Goal: Transaction & Acquisition: Book appointment/travel/reservation

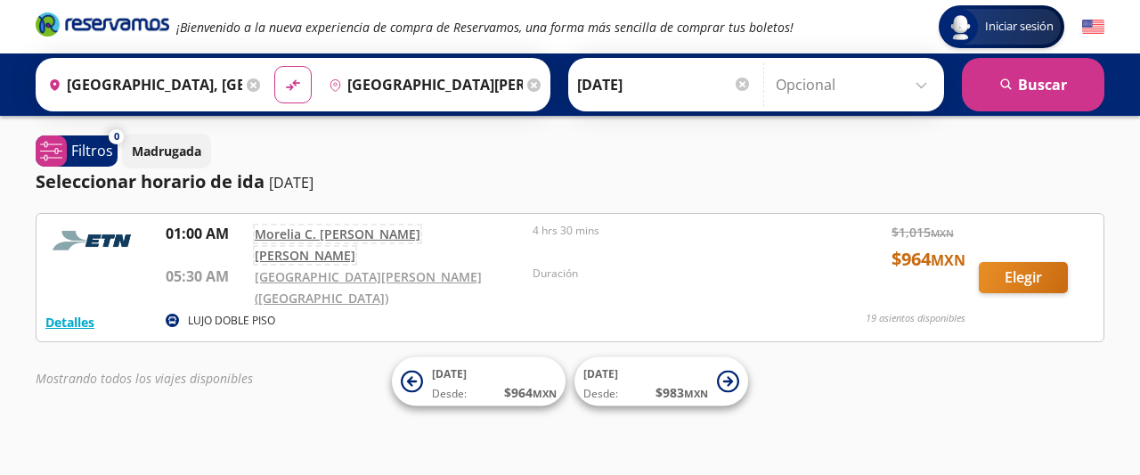
click at [286, 232] on link "Morelia C. [PERSON_NAME] [PERSON_NAME]" at bounding box center [338, 244] width 166 height 38
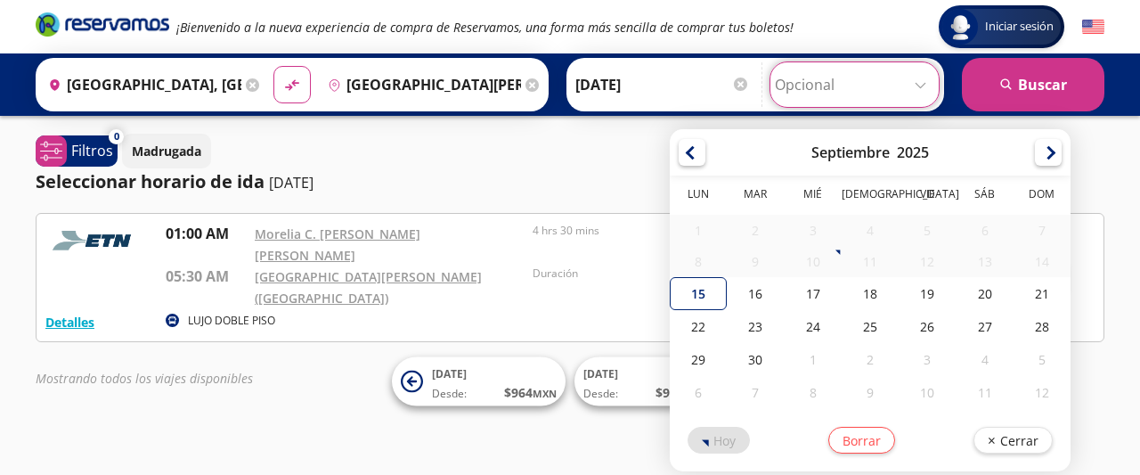
click at [919, 83] on input "Opcional" at bounding box center [854, 84] width 159 height 45
click at [628, 154] on div "Madrugada" at bounding box center [613, 151] width 982 height 35
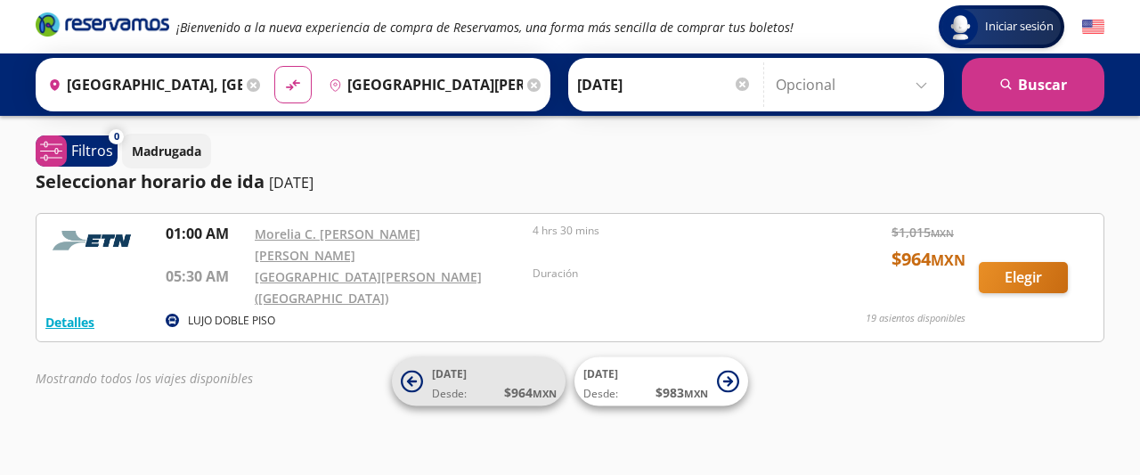
click at [465, 386] on span "Desde:" at bounding box center [449, 394] width 35 height 16
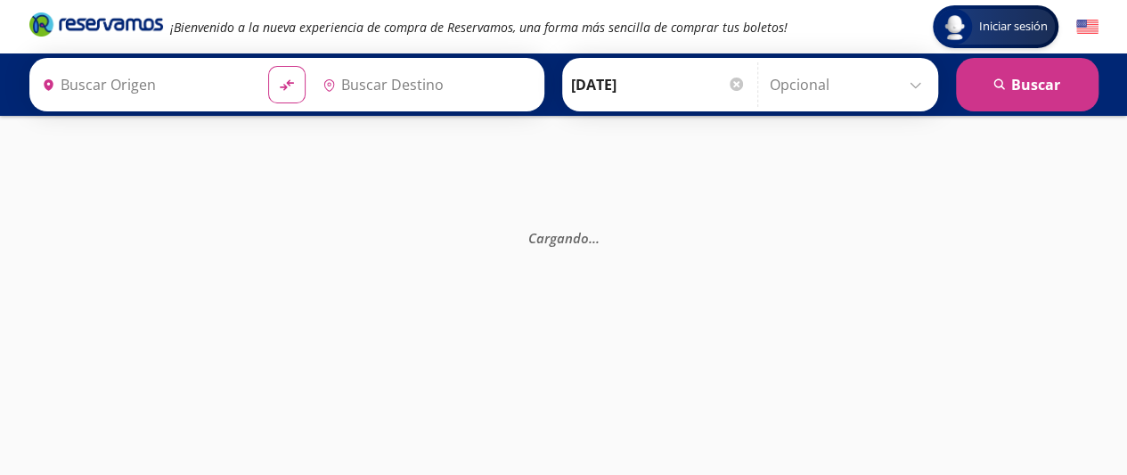
type input "[GEOGRAPHIC_DATA], [GEOGRAPHIC_DATA]"
type input "[GEOGRAPHIC_DATA][PERSON_NAME] ([GEOGRAPHIC_DATA]), [GEOGRAPHIC_DATA]"
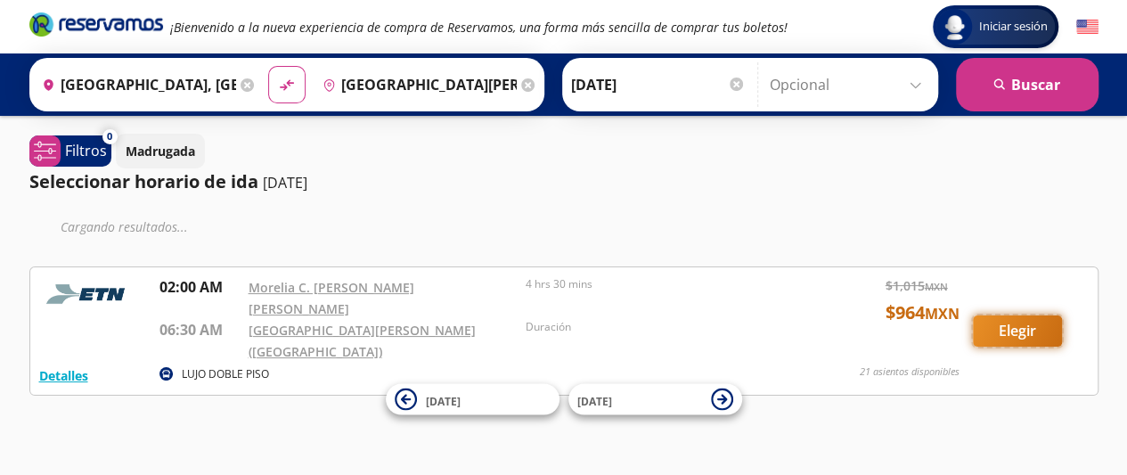
click at [1015, 315] on button "Elegir" at bounding box center [1016, 330] width 89 height 31
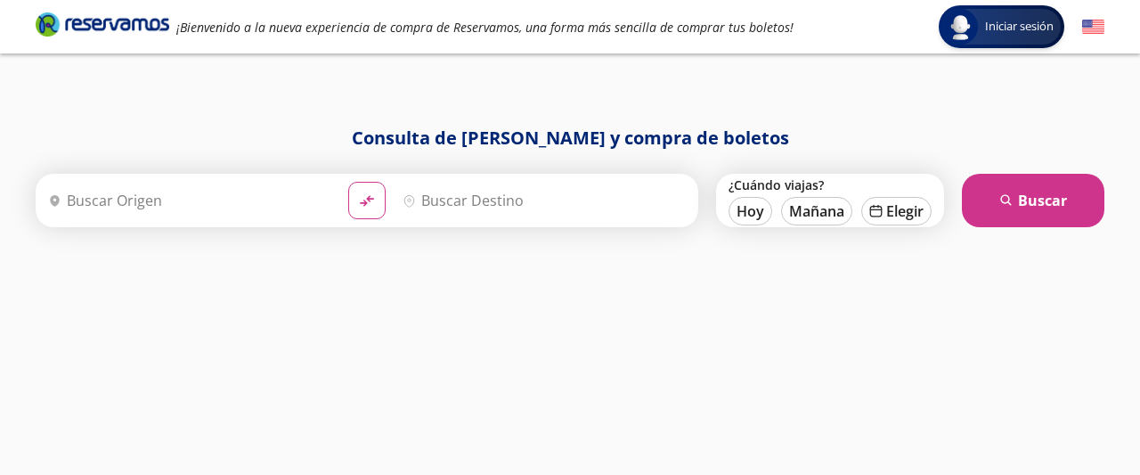
click at [83, 201] on input "Origen" at bounding box center [187, 200] width 293 height 45
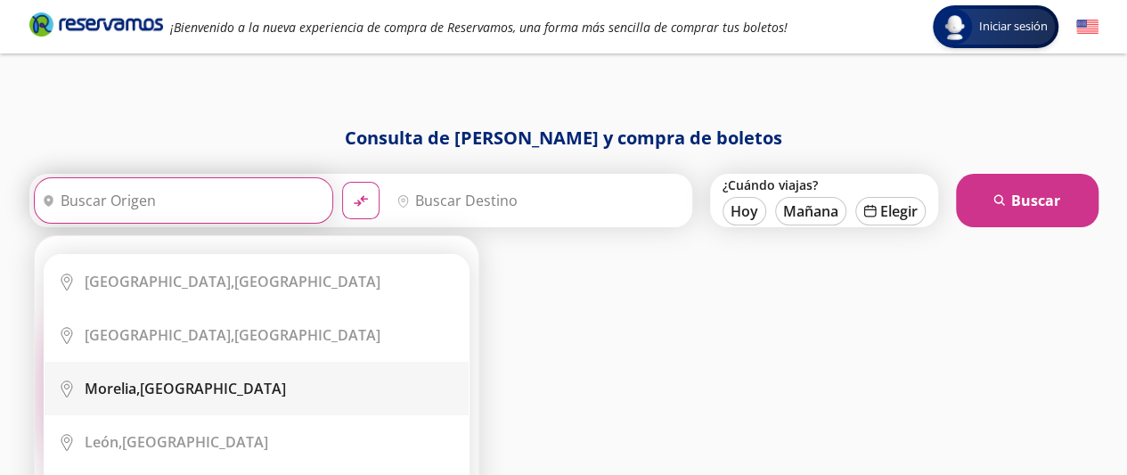
click at [140, 387] on b "Morelia," at bounding box center [112, 388] width 55 height 20
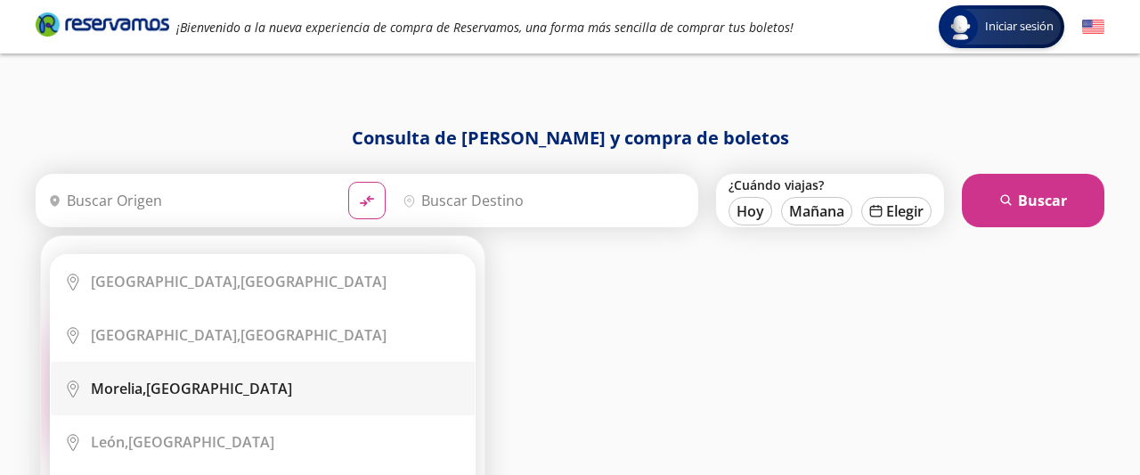
type input "[GEOGRAPHIC_DATA], [GEOGRAPHIC_DATA]"
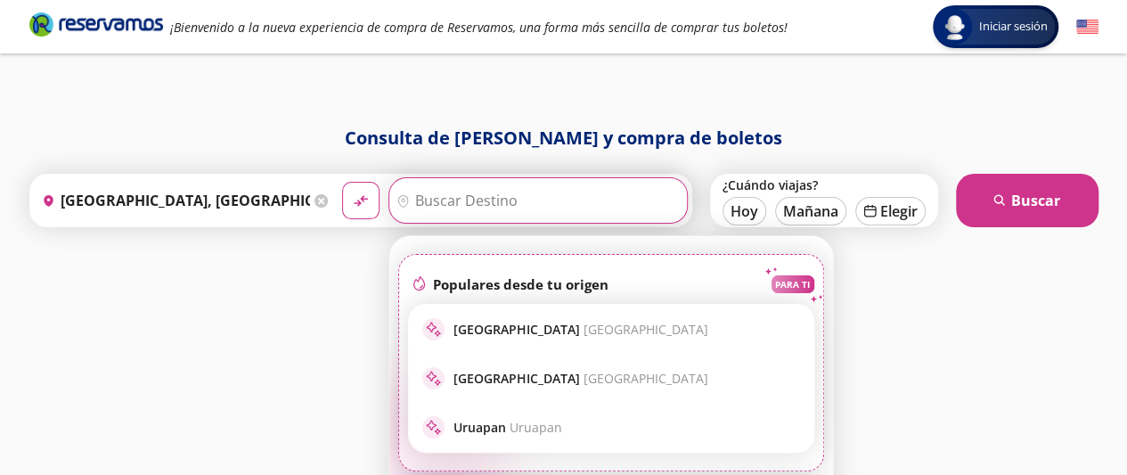
click at [463, 199] on input "Destino" at bounding box center [535, 200] width 293 height 45
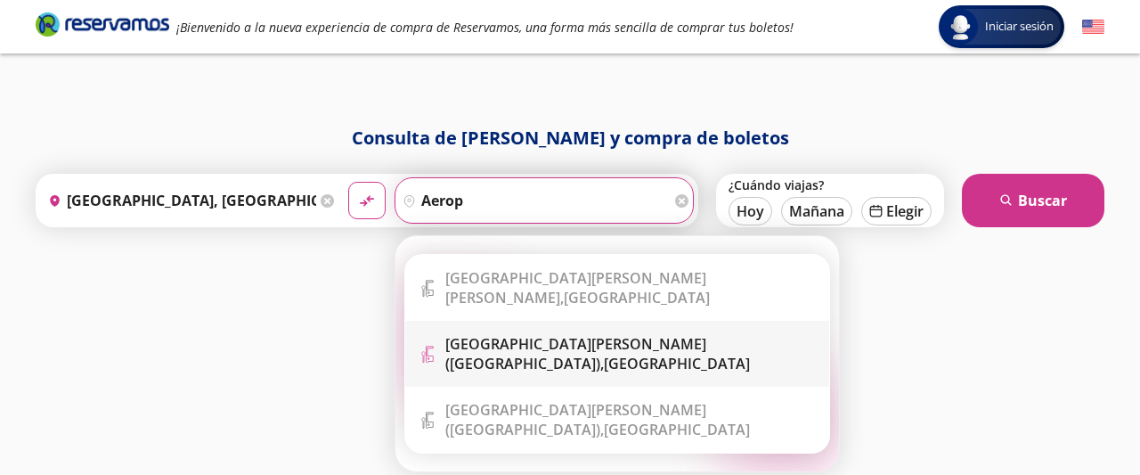
click at [560, 335] on b "[GEOGRAPHIC_DATA][PERSON_NAME] ([GEOGRAPHIC_DATA])," at bounding box center [575, 353] width 261 height 39
type input "[GEOGRAPHIC_DATA][PERSON_NAME] ([GEOGRAPHIC_DATA]), [GEOGRAPHIC_DATA]"
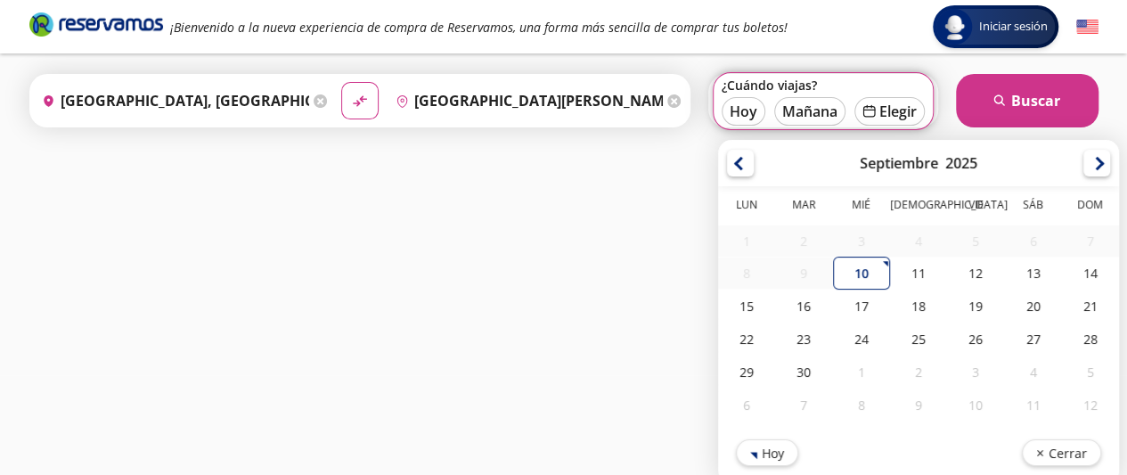
scroll to position [102, 0]
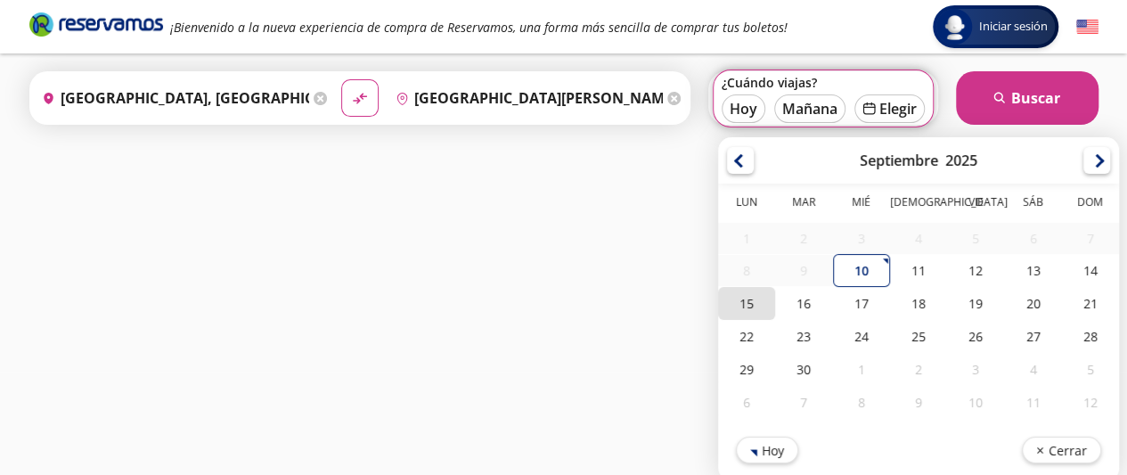
click at [746, 304] on div "15" at bounding box center [746, 303] width 57 height 33
type input "15-Sep-25"
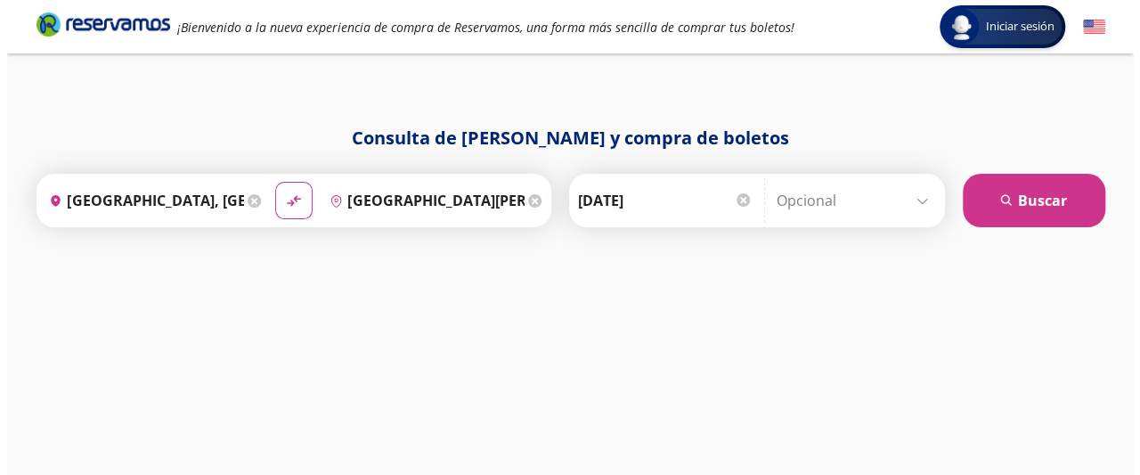
scroll to position [0, 0]
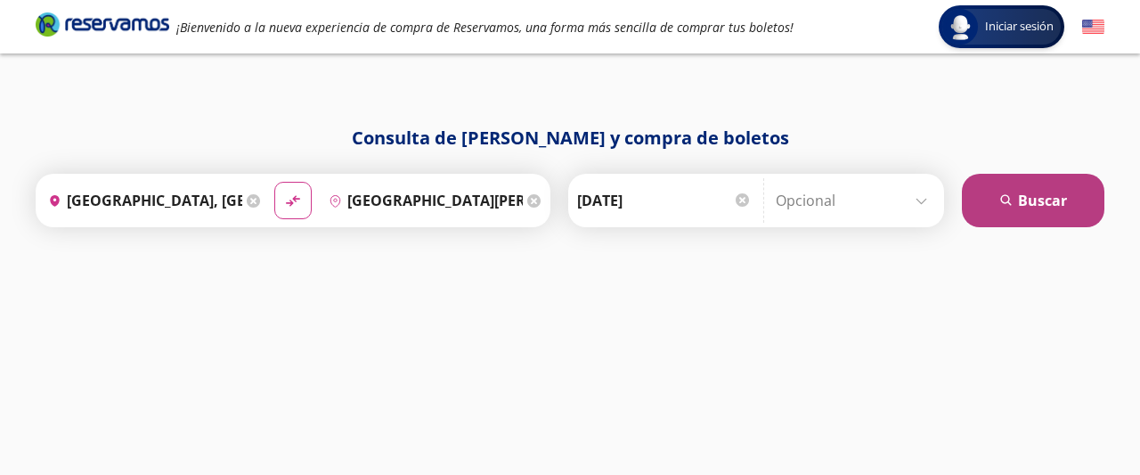
click at [1042, 206] on button "search [GEOGRAPHIC_DATA]" at bounding box center [1033, 200] width 142 height 53
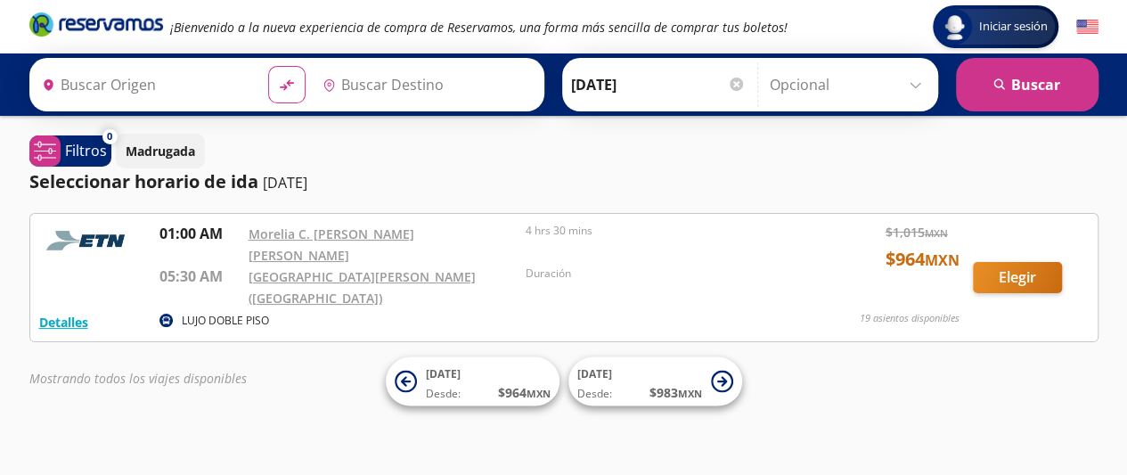
type input "[GEOGRAPHIC_DATA], [GEOGRAPHIC_DATA]"
type input "[GEOGRAPHIC_DATA][PERSON_NAME] ([GEOGRAPHIC_DATA]), [GEOGRAPHIC_DATA]"
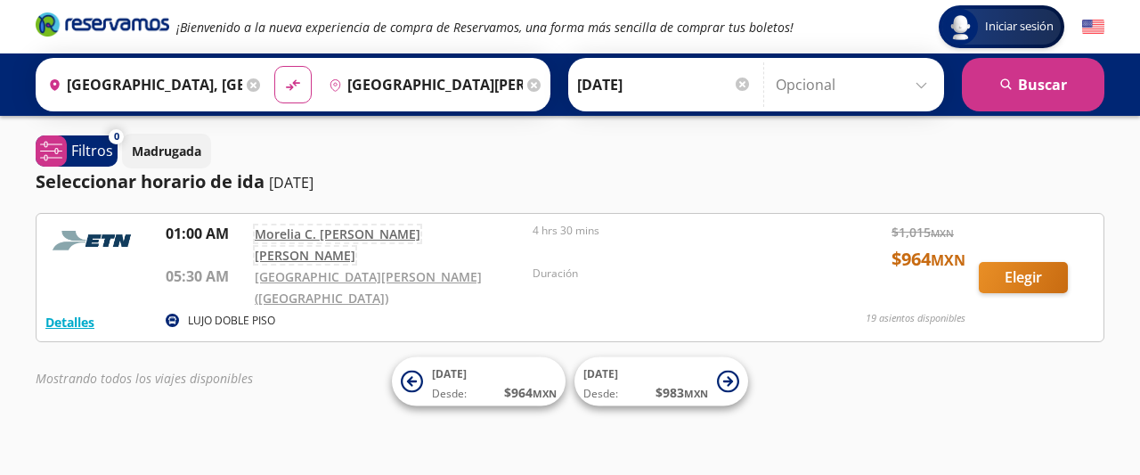
click at [347, 231] on link "Morelia C. [PERSON_NAME] [PERSON_NAME]" at bounding box center [338, 244] width 166 height 38
click at [68, 313] on button "Detalles" at bounding box center [69, 322] width 49 height 19
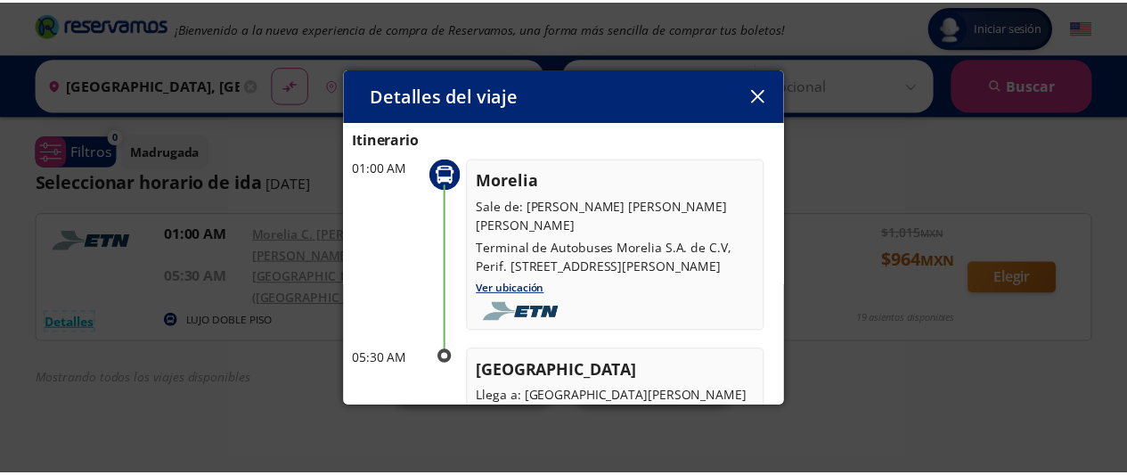
scroll to position [49, 0]
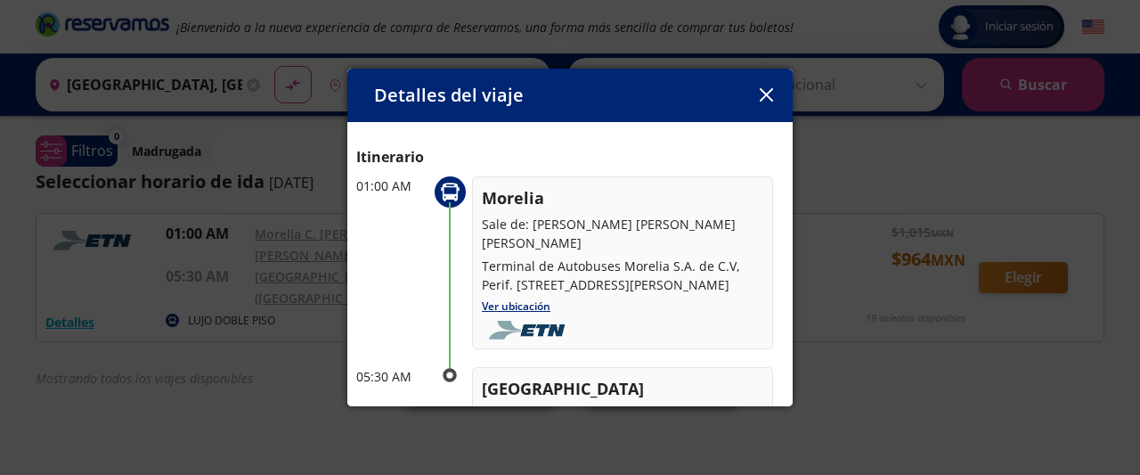
click at [763, 97] on icon "button" at bounding box center [765, 94] width 13 height 13
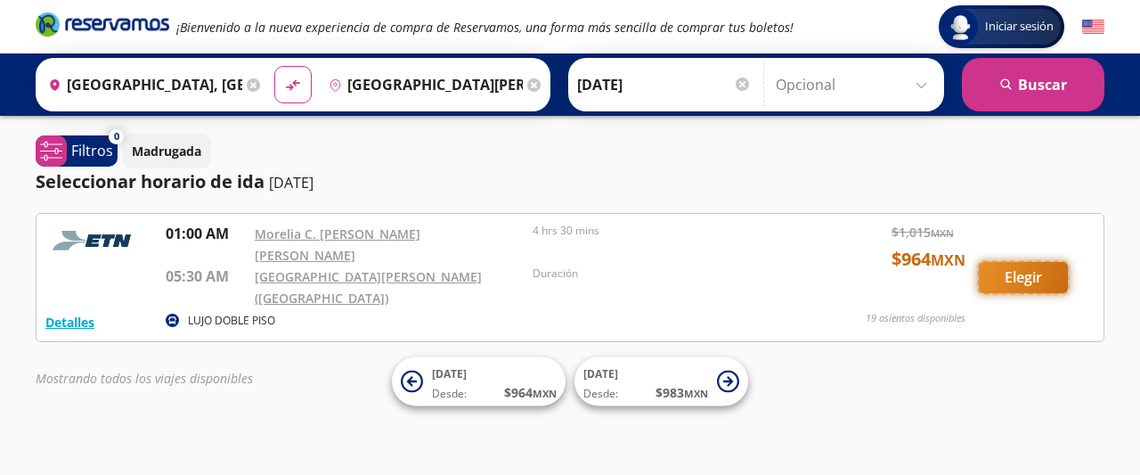
click at [1021, 266] on button "Elegir" at bounding box center [1023, 277] width 89 height 31
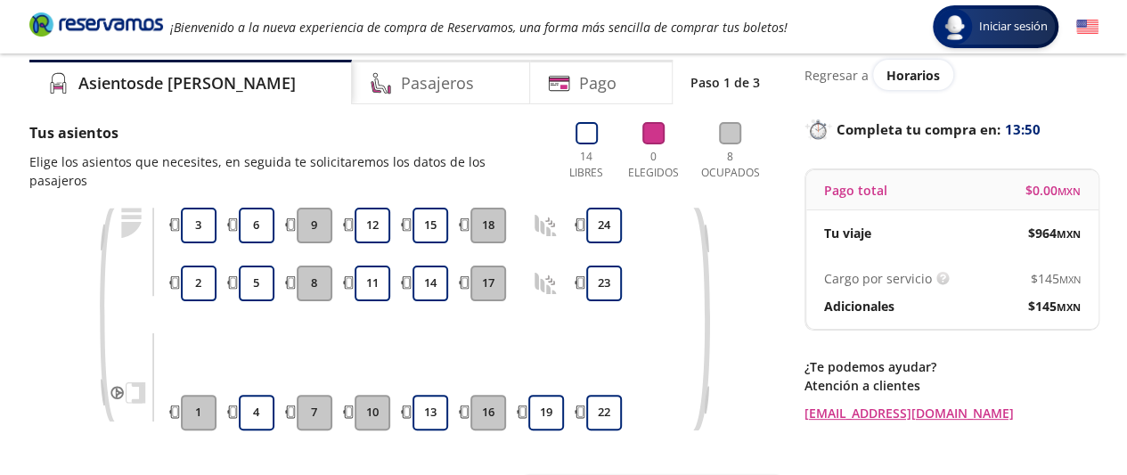
scroll to position [89, 0]
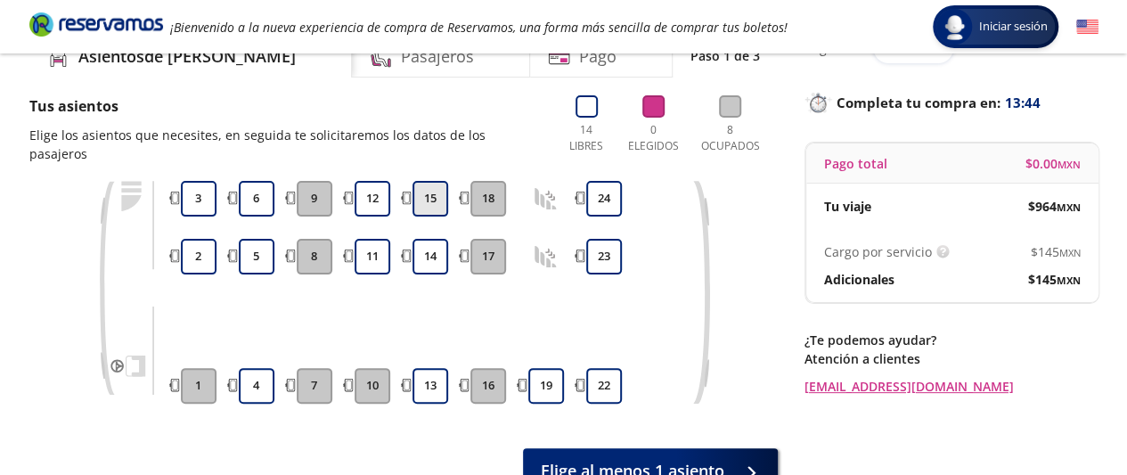
click at [429, 181] on button "15" at bounding box center [430, 199] width 36 height 36
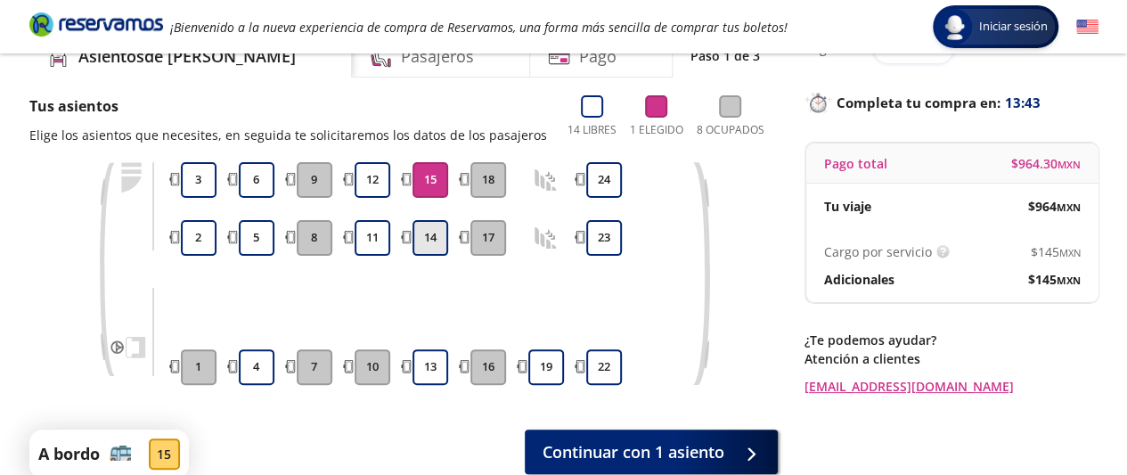
click at [431, 241] on button "14" at bounding box center [430, 238] width 36 height 36
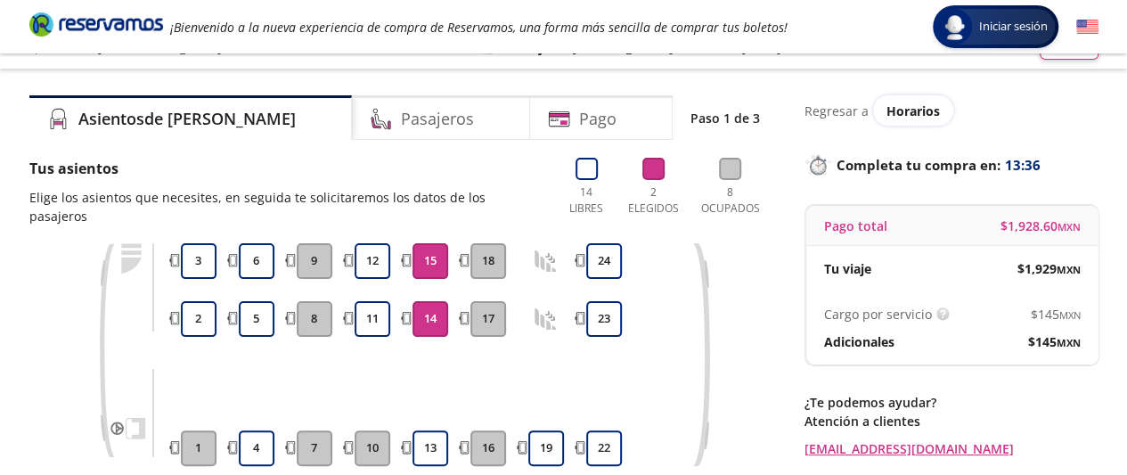
scroll to position [0, 0]
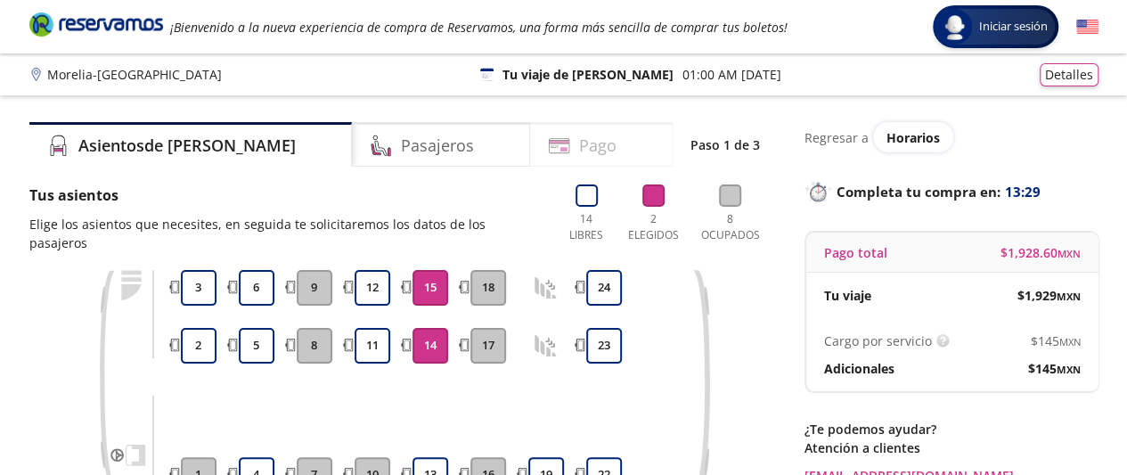
click at [579, 150] on h4 "Pago" at bounding box center [597, 146] width 37 height 24
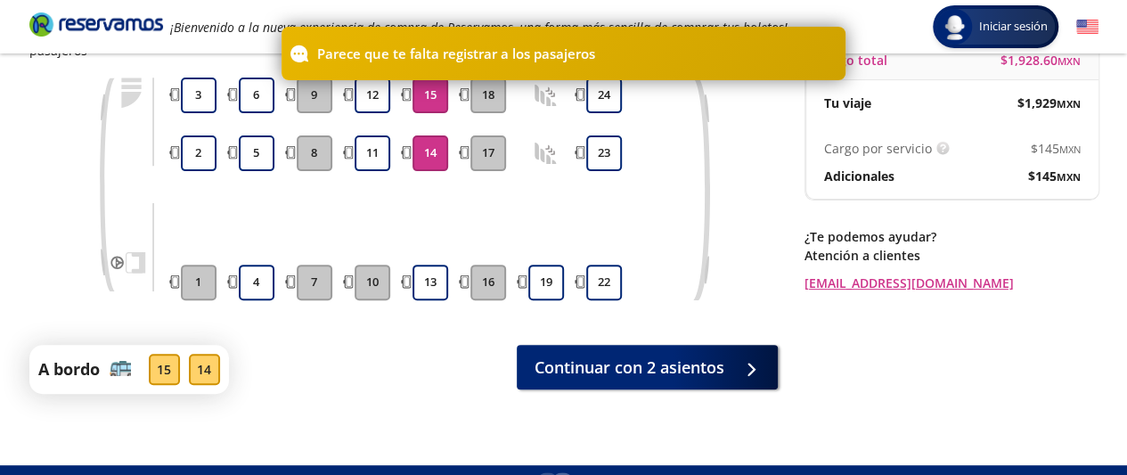
scroll to position [208, 0]
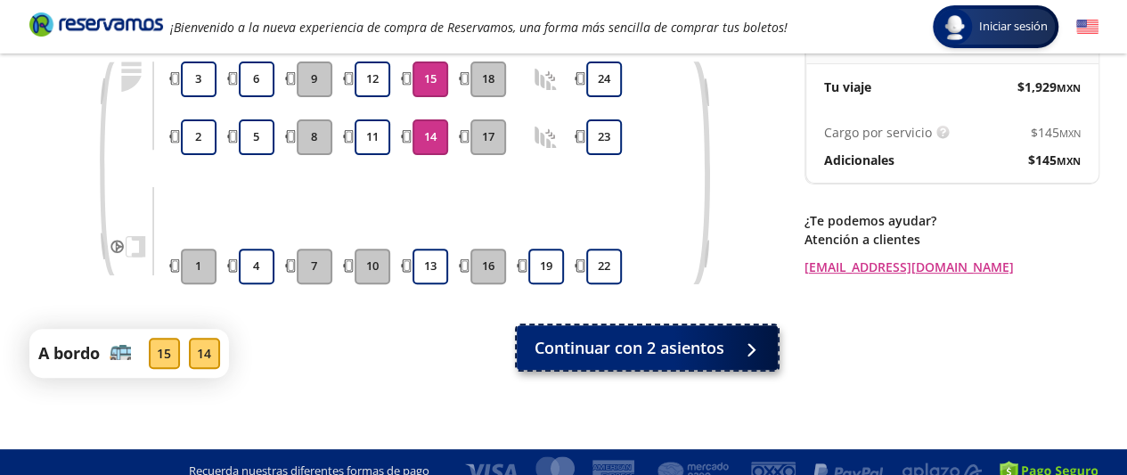
click at [726, 332] on button "Continuar con 2 asientos" at bounding box center [647, 347] width 261 height 45
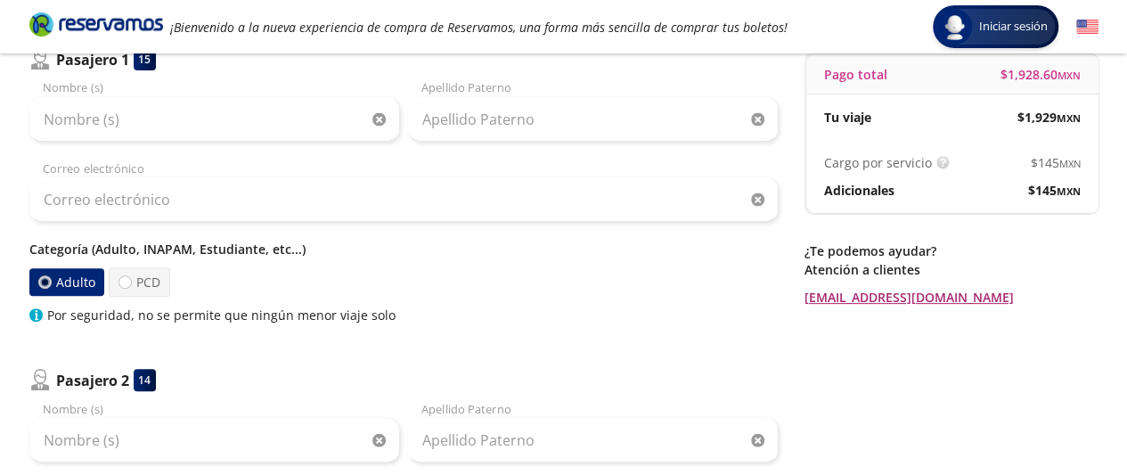
scroll to position [356, 0]
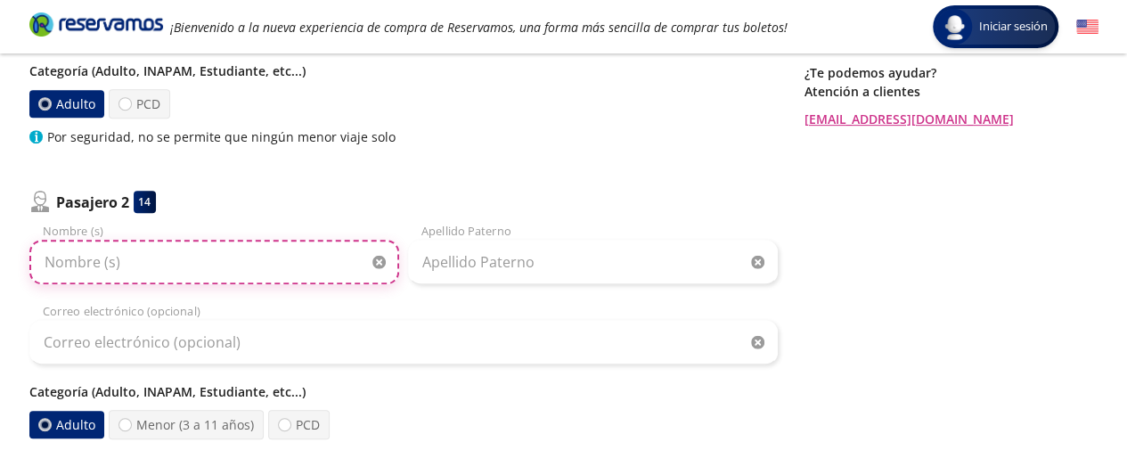
click at [45, 265] on input "Nombre (s)" at bounding box center [214, 262] width 370 height 45
type input "Agustín"
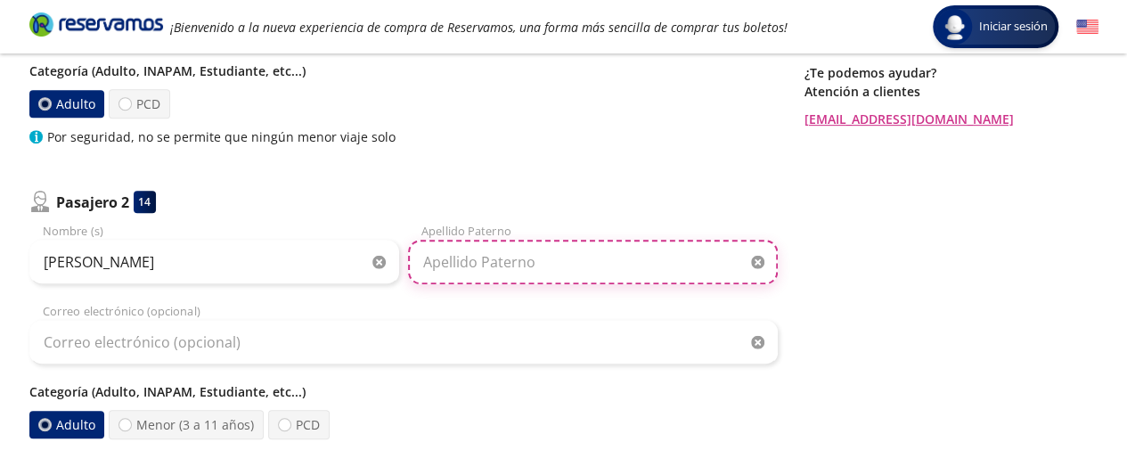
click at [438, 261] on input "Apellido Paterno" at bounding box center [593, 262] width 370 height 45
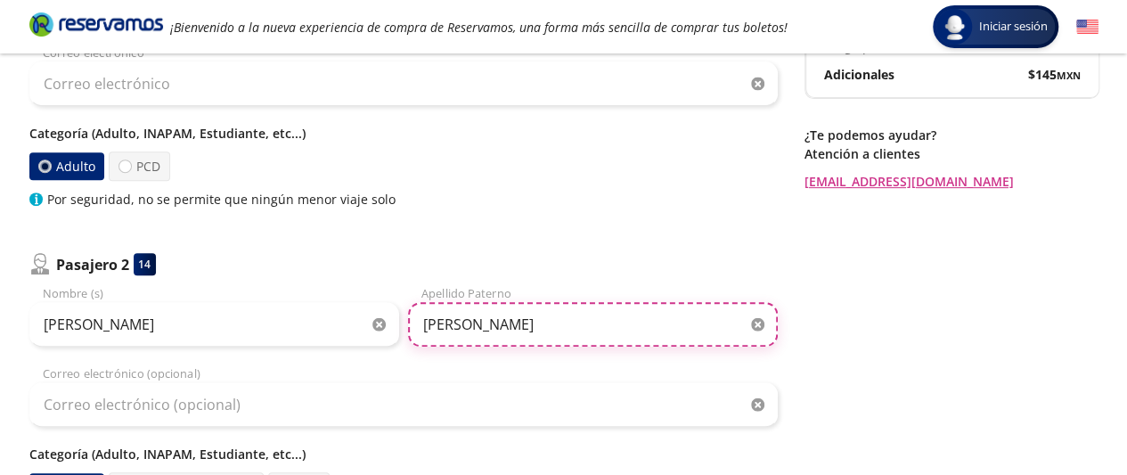
scroll to position [267, 0]
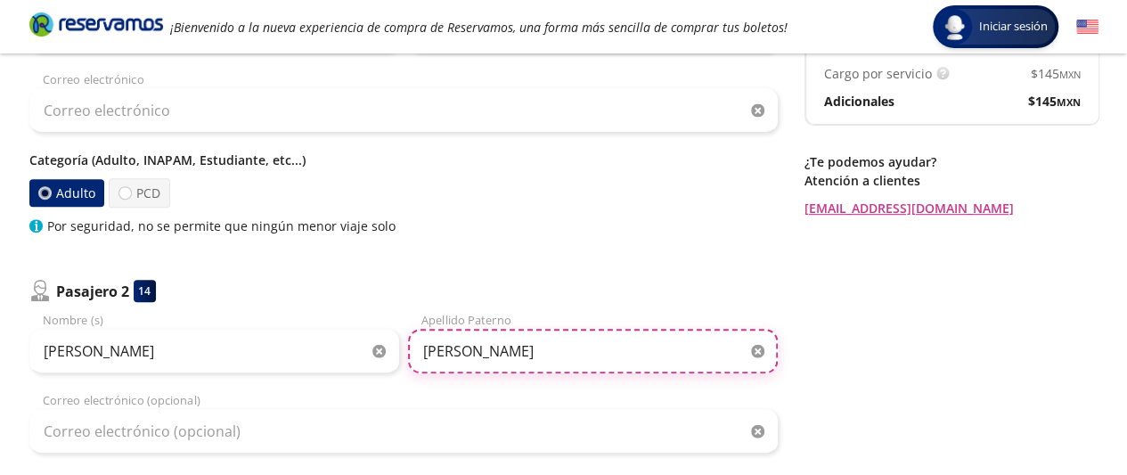
type input "J"
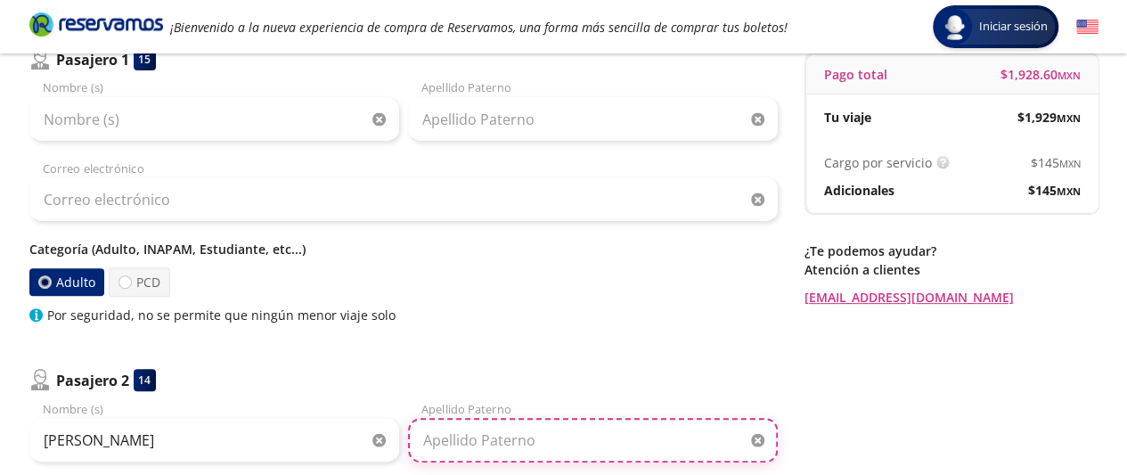
scroll to position [89, 0]
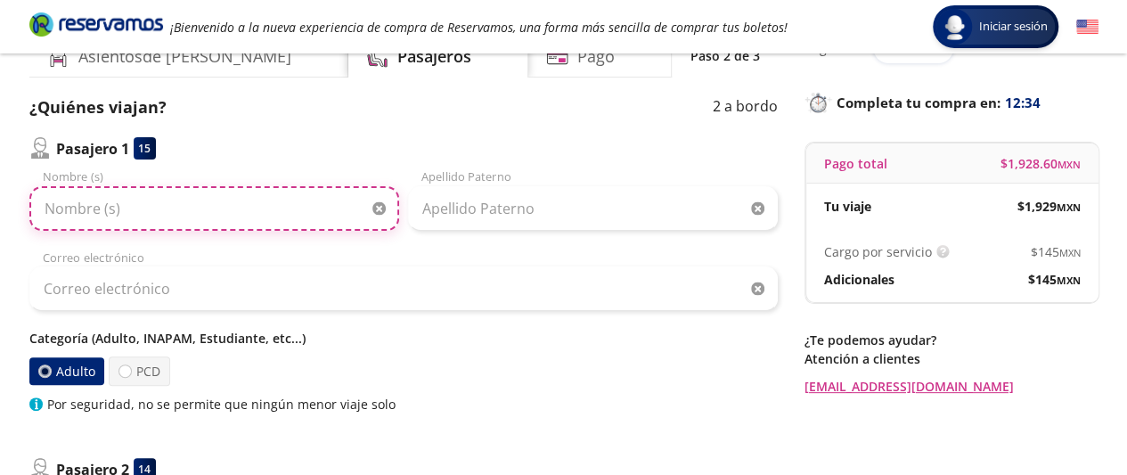
click at [80, 213] on input "Nombre (s)" at bounding box center [214, 208] width 370 height 45
type input "Agustín"
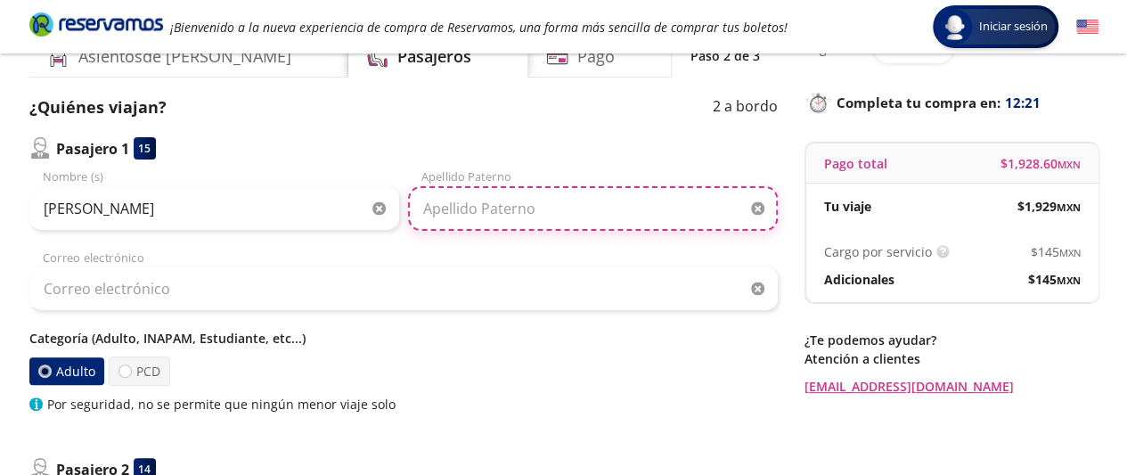
click at [442, 200] on input "Apellido Paterno" at bounding box center [593, 208] width 370 height 45
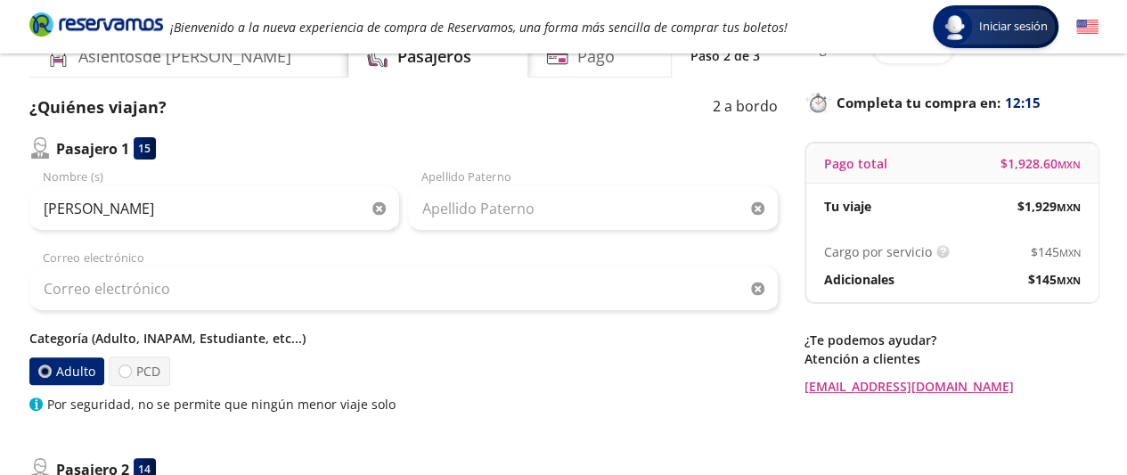
click at [63, 371] on label "Adulto" at bounding box center [66, 371] width 76 height 28
click at [50, 371] on input "Adulto" at bounding box center [44, 371] width 12 height 12
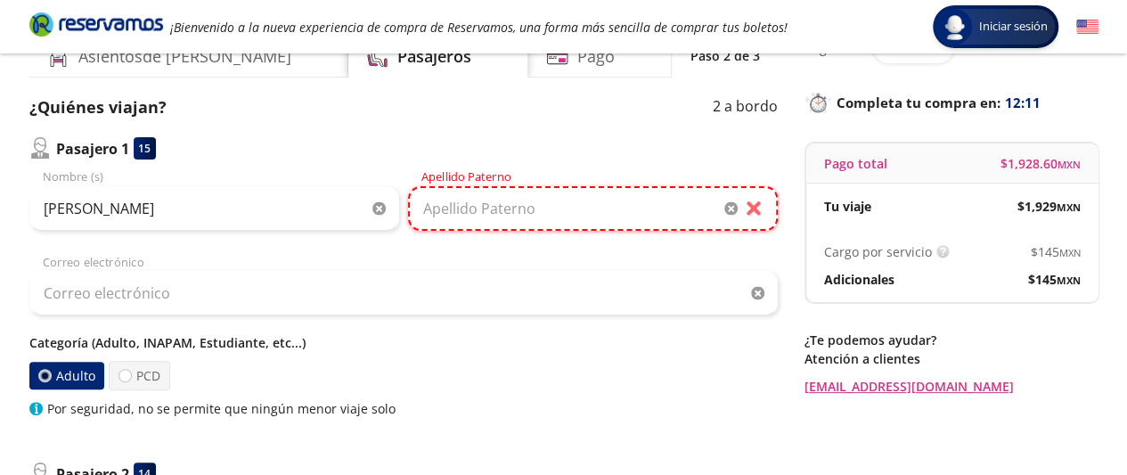
click at [422, 207] on input "Apellido Paterno" at bounding box center [593, 208] width 370 height 45
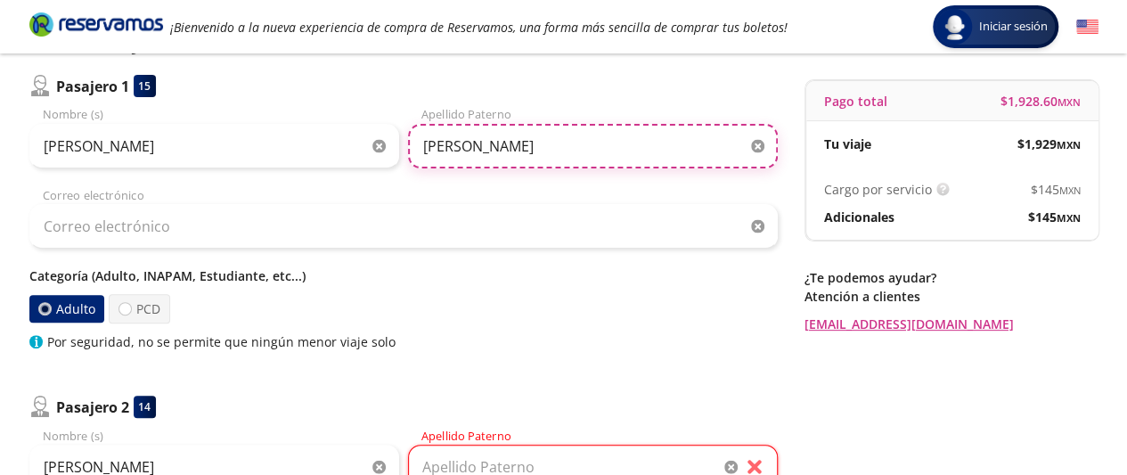
scroll to position [178, 0]
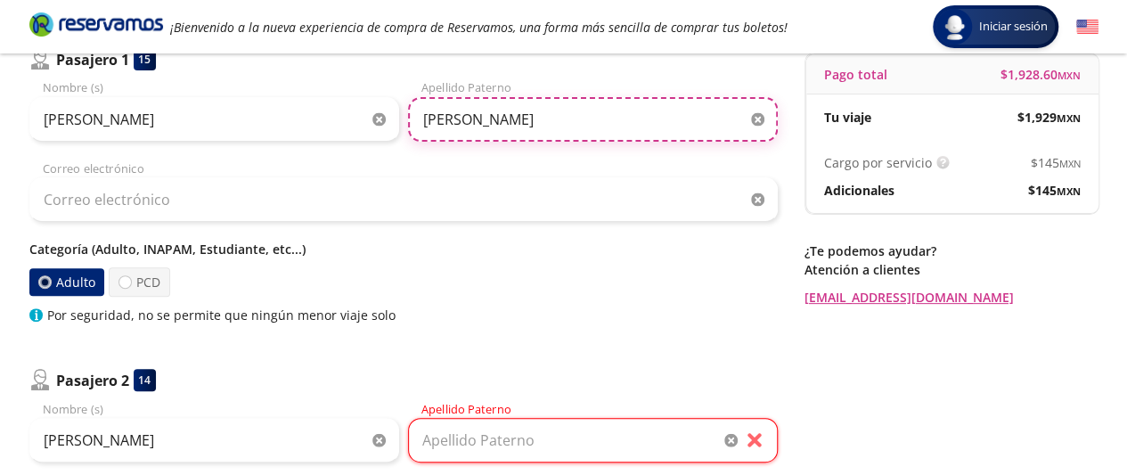
type input "Jacob"
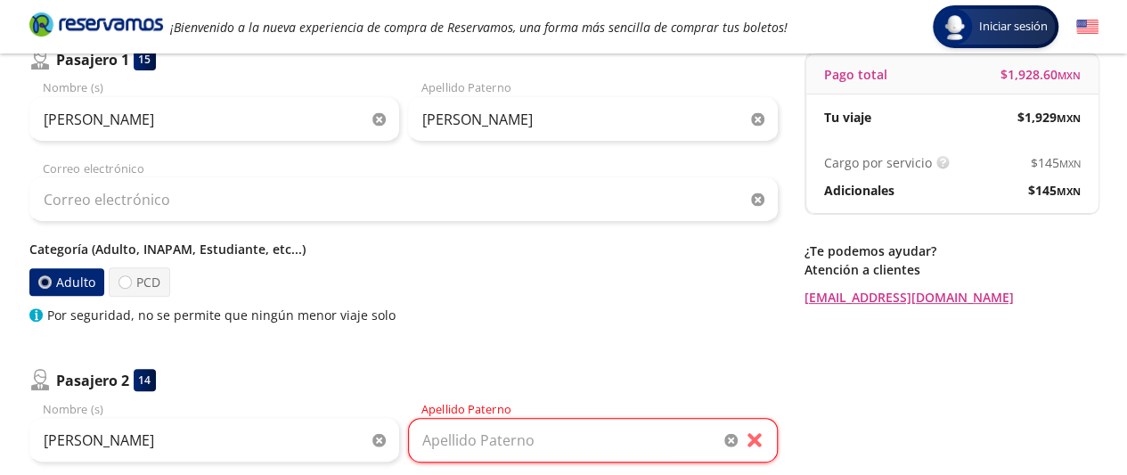
click at [75, 288] on label "Adulto" at bounding box center [65, 282] width 75 height 28
click at [50, 288] on input "Adulto" at bounding box center [44, 282] width 12 height 12
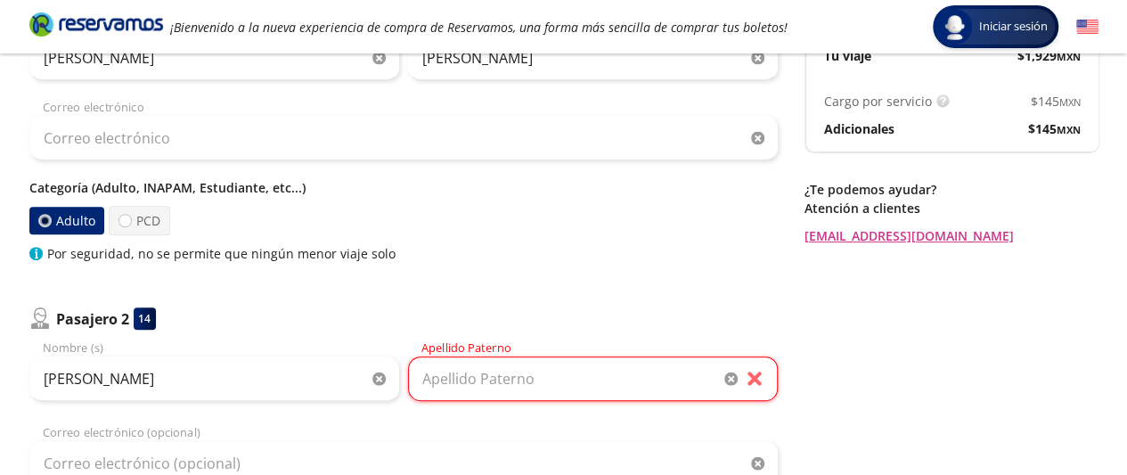
scroll to position [267, 0]
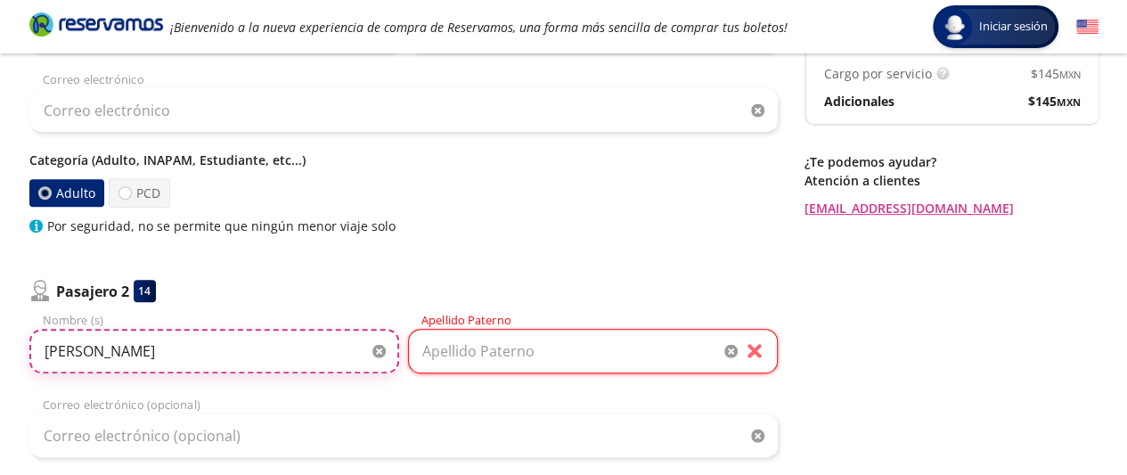
click at [102, 349] on input "Agustín" at bounding box center [214, 351] width 370 height 45
type input "A"
type input "Jasefina"
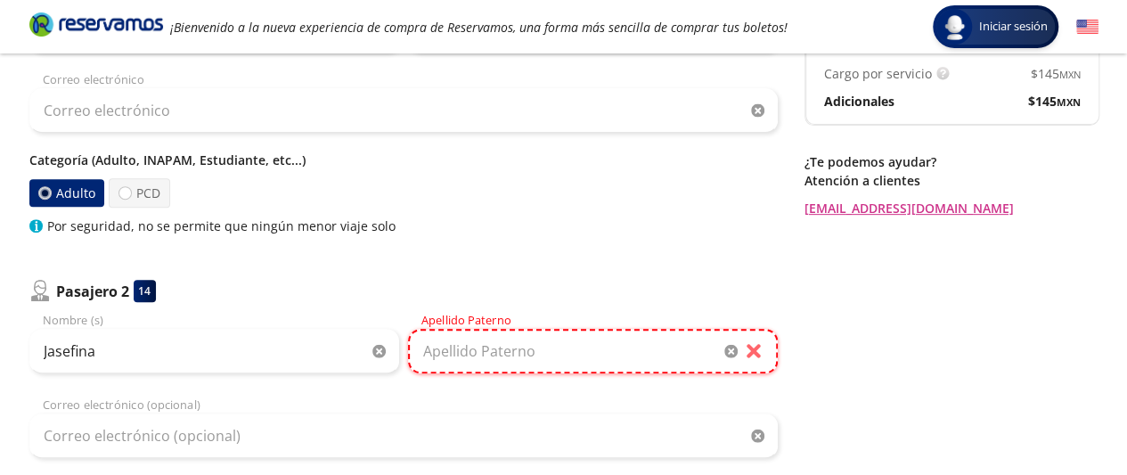
click at [443, 348] on input "Apellido Paterno" at bounding box center [593, 351] width 370 height 45
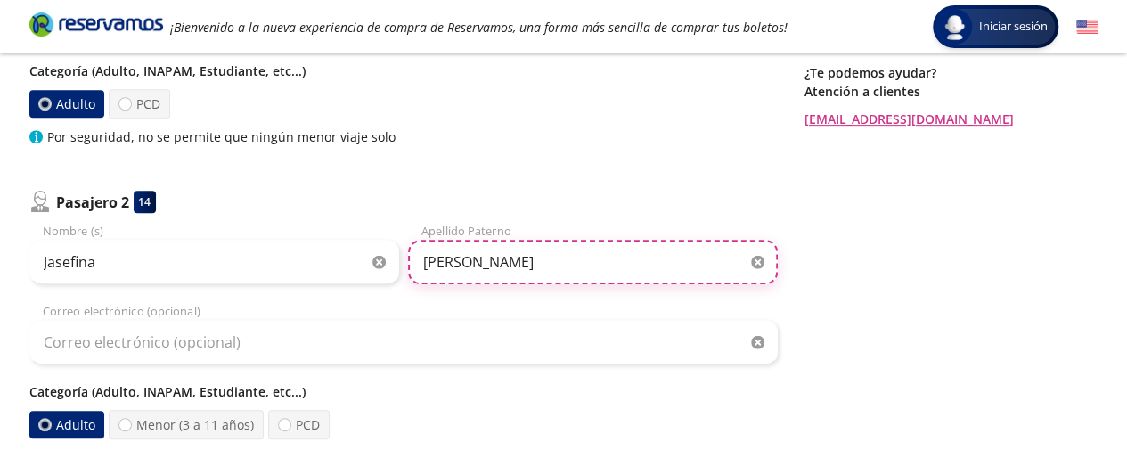
scroll to position [445, 0]
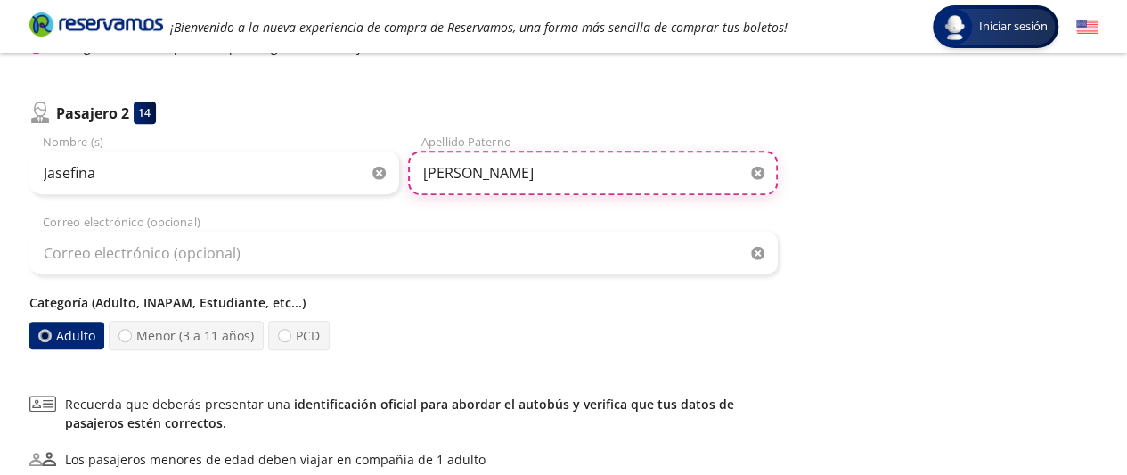
type input "Rodriguez"
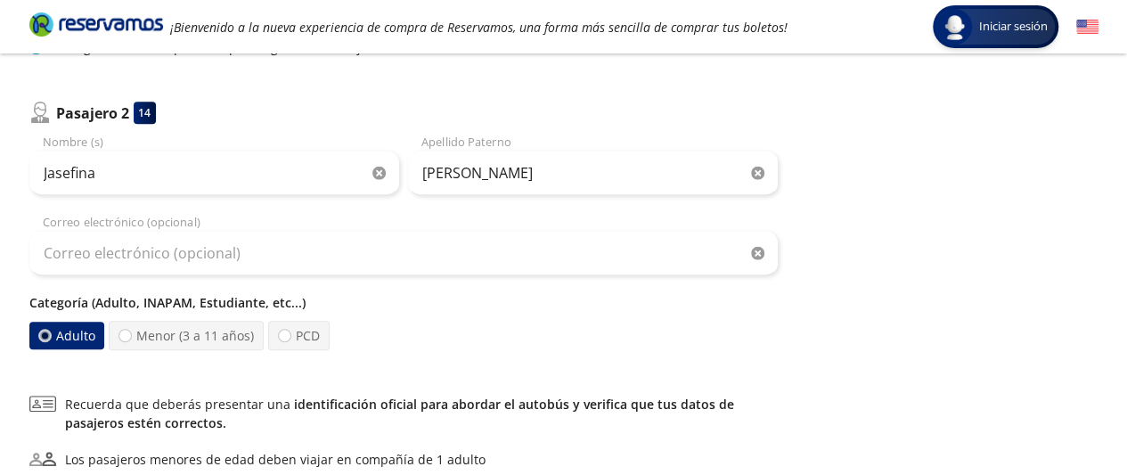
click at [67, 332] on label "Adulto" at bounding box center [65, 335] width 75 height 28
click at [50, 332] on input "Adulto" at bounding box center [44, 335] width 12 height 12
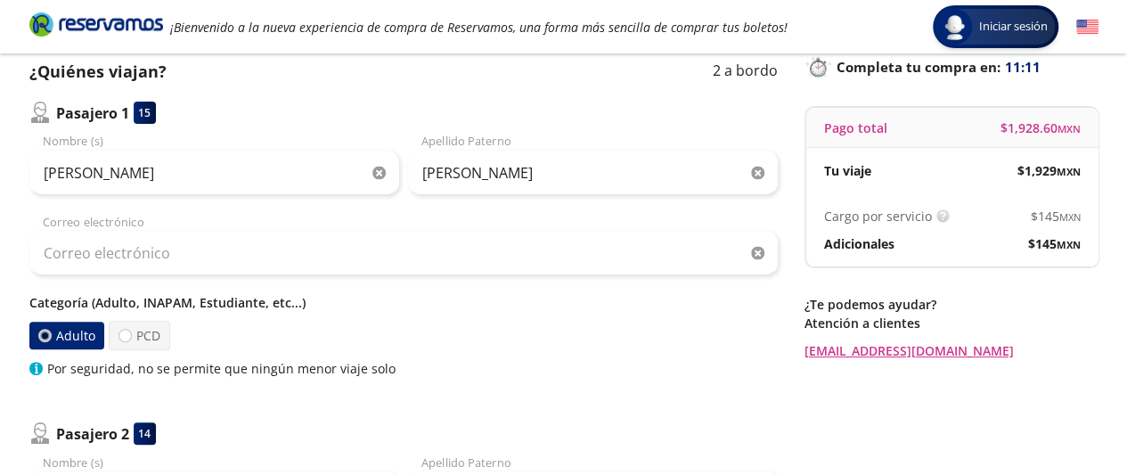
scroll to position [89, 0]
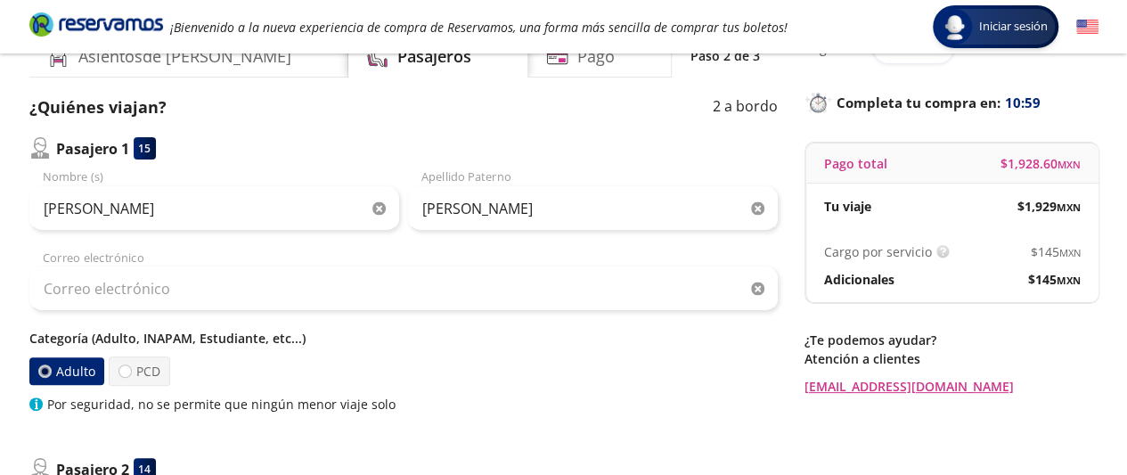
click at [177, 338] on p "Categoría (Adulto, INAPAM, Estudiante, etc...)" at bounding box center [403, 338] width 748 height 19
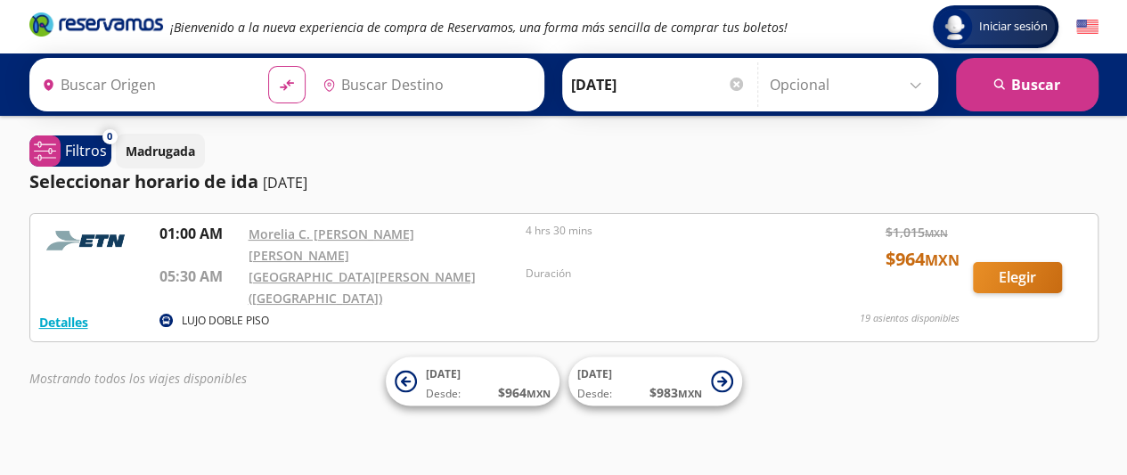
type input "[GEOGRAPHIC_DATA], [GEOGRAPHIC_DATA]"
type input "[GEOGRAPHIC_DATA][PERSON_NAME] ([GEOGRAPHIC_DATA]), [GEOGRAPHIC_DATA]"
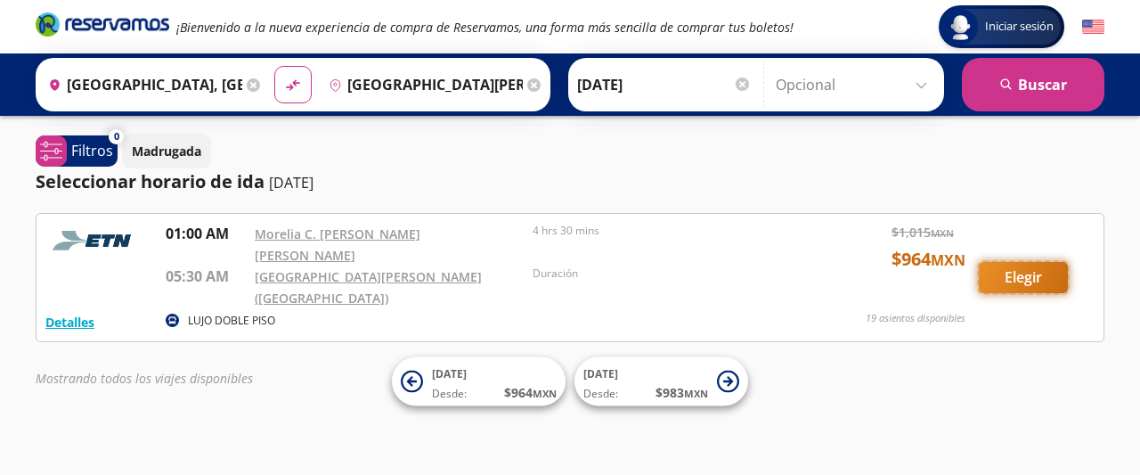
click at [1022, 262] on button "Elegir" at bounding box center [1023, 277] width 89 height 31
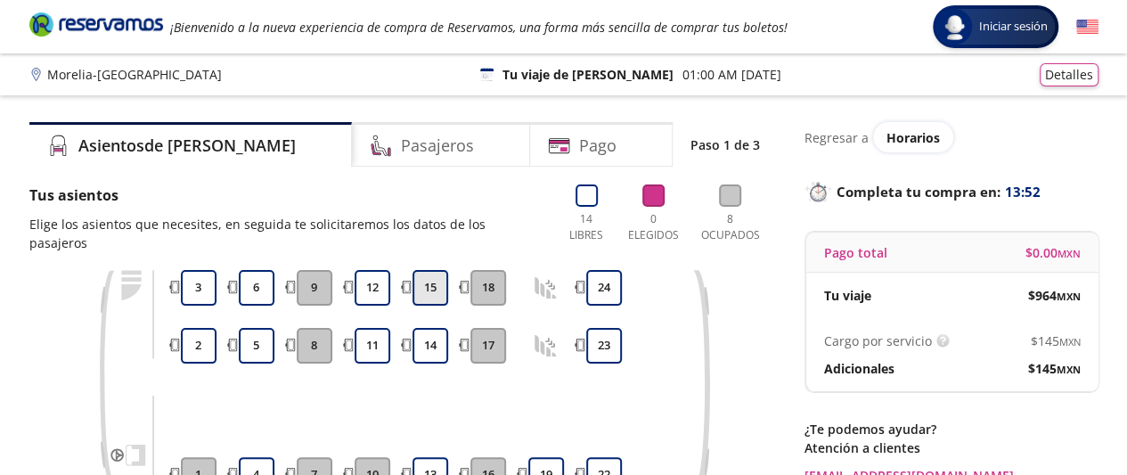
click at [424, 270] on button "15" at bounding box center [430, 288] width 36 height 36
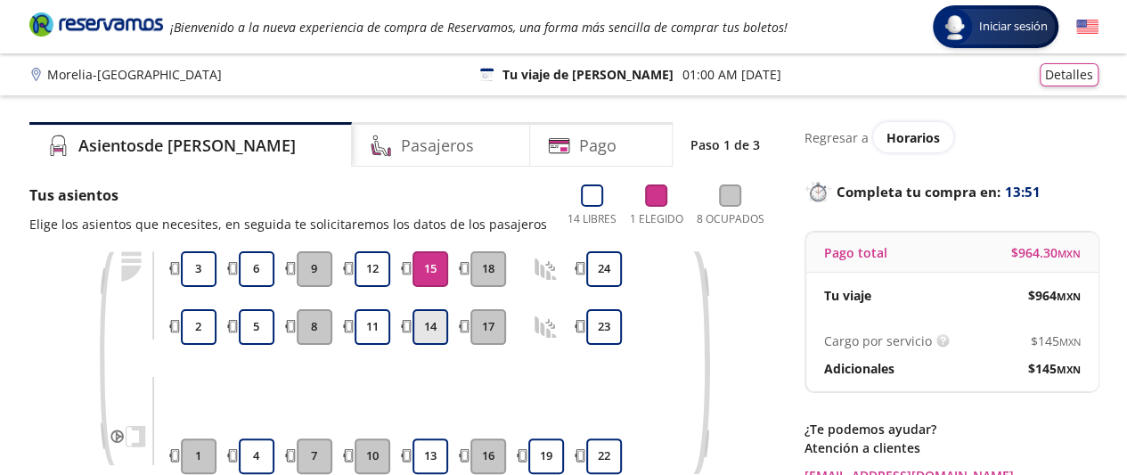
click at [436, 333] on button "14" at bounding box center [430, 327] width 36 height 36
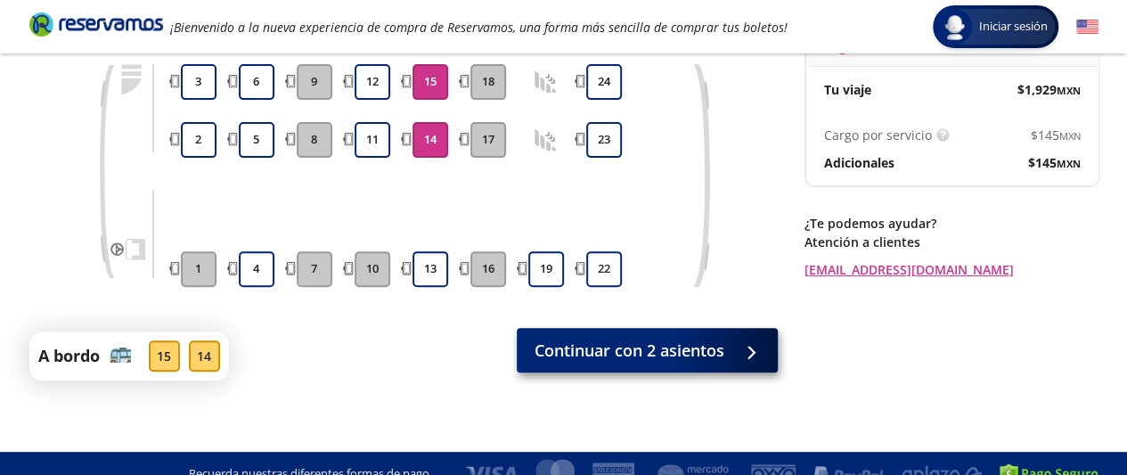
scroll to position [208, 0]
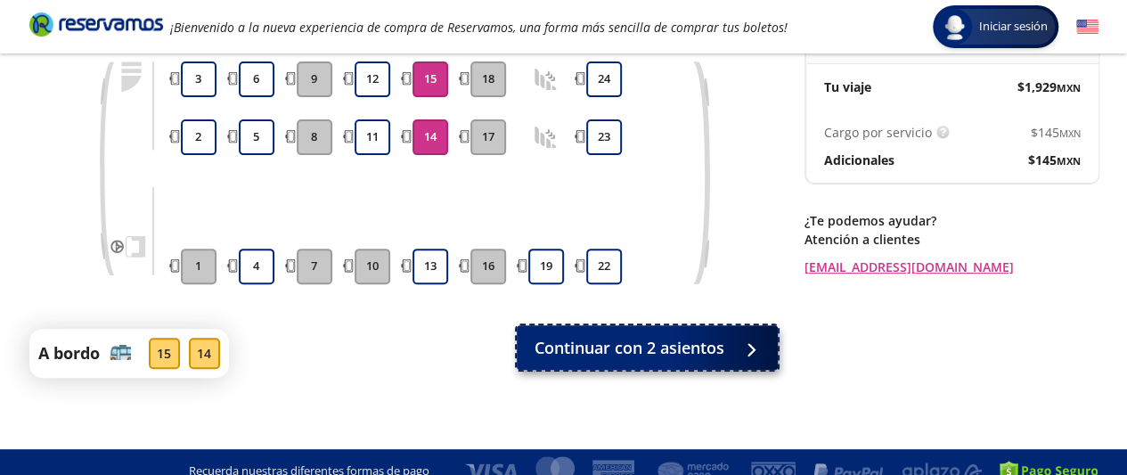
click at [671, 336] on span "Continuar con 2 asientos" at bounding box center [629, 348] width 190 height 24
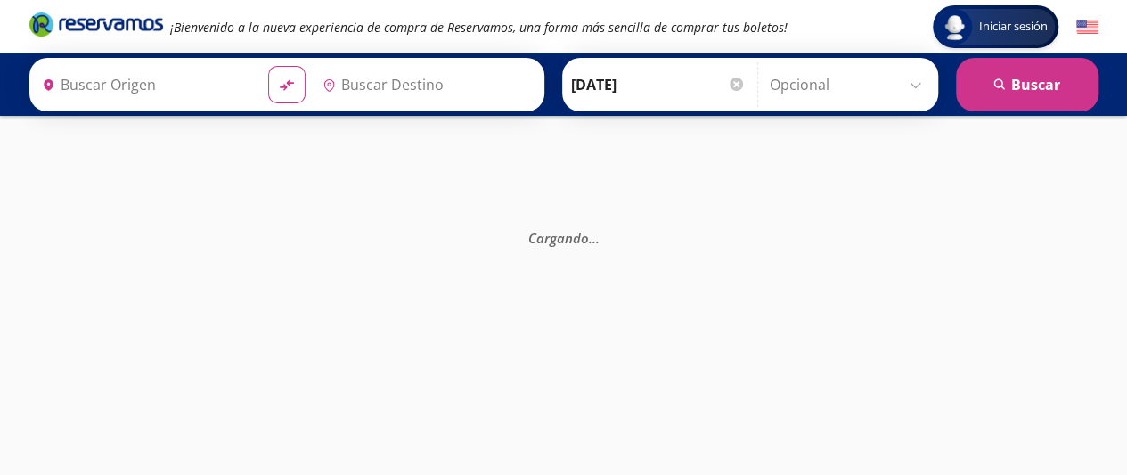
type input "[GEOGRAPHIC_DATA], [GEOGRAPHIC_DATA]"
type input "[GEOGRAPHIC_DATA][PERSON_NAME] ([GEOGRAPHIC_DATA]), [GEOGRAPHIC_DATA]"
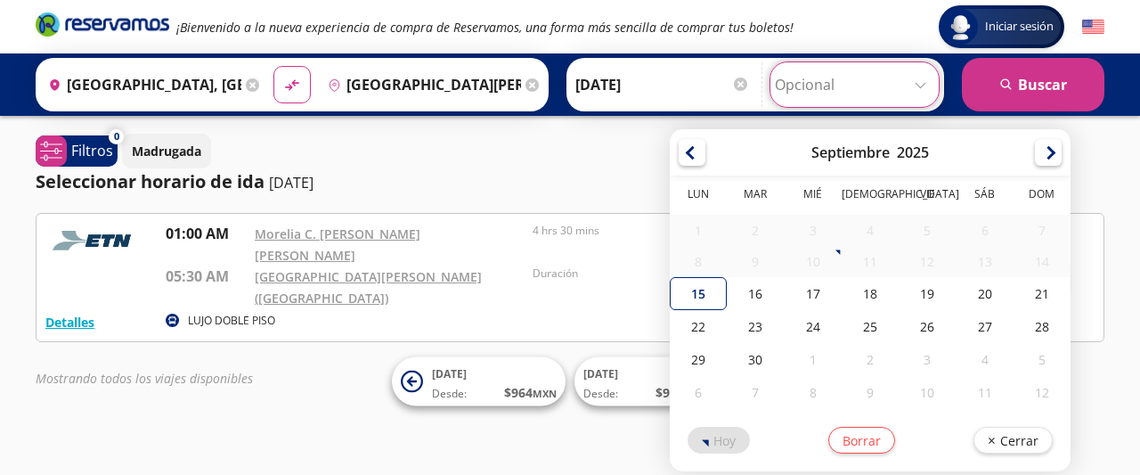
click at [919, 85] on input "Opcional" at bounding box center [854, 84] width 159 height 45
click at [734, 83] on div at bounding box center [740, 83] width 13 height 13
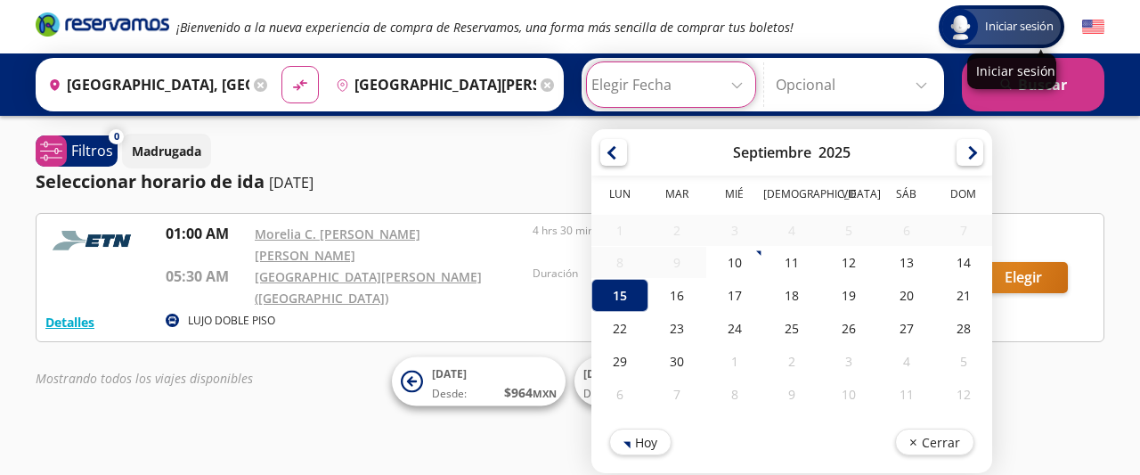
click at [1014, 28] on span "Iniciar sesión" at bounding box center [1019, 27] width 83 height 18
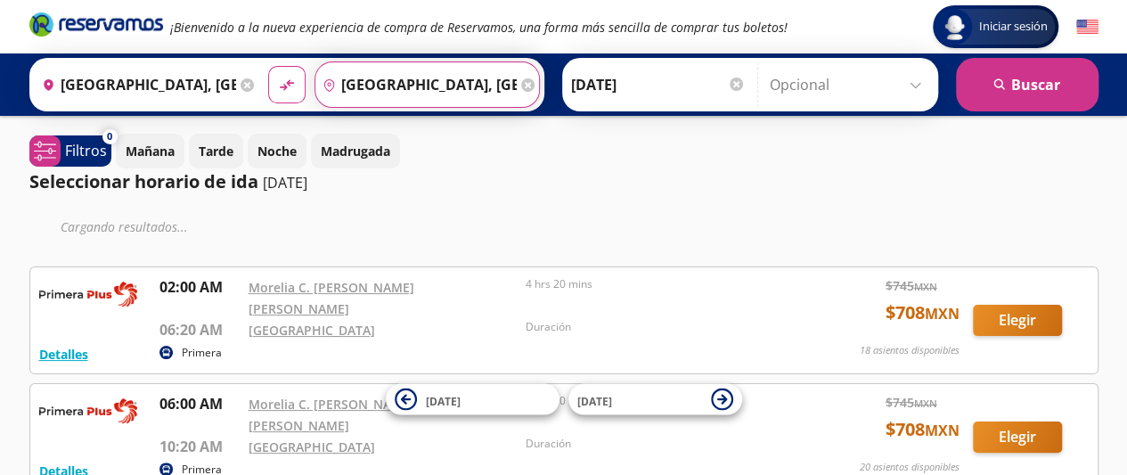
click at [435, 86] on input "[GEOGRAPHIC_DATA], [GEOGRAPHIC_DATA]" at bounding box center [415, 84] width 201 height 45
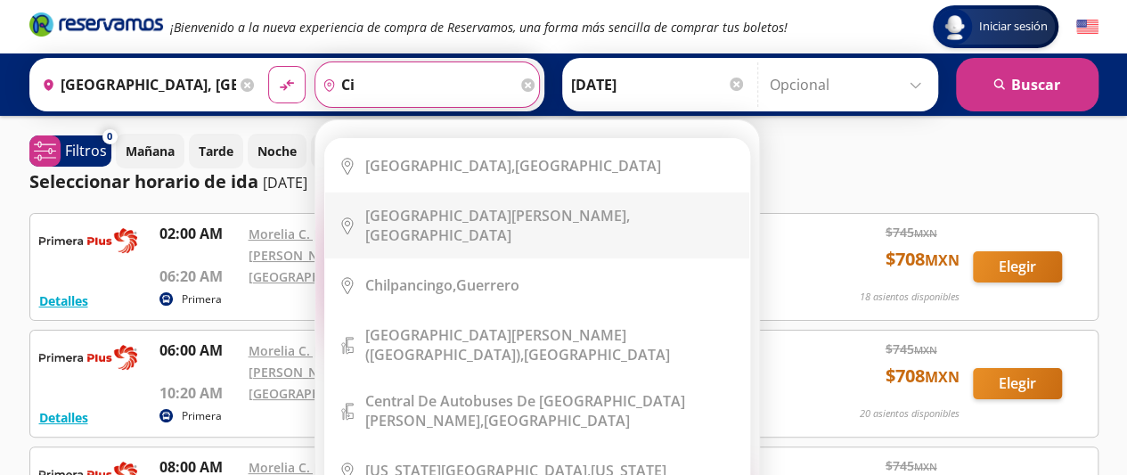
type input "c"
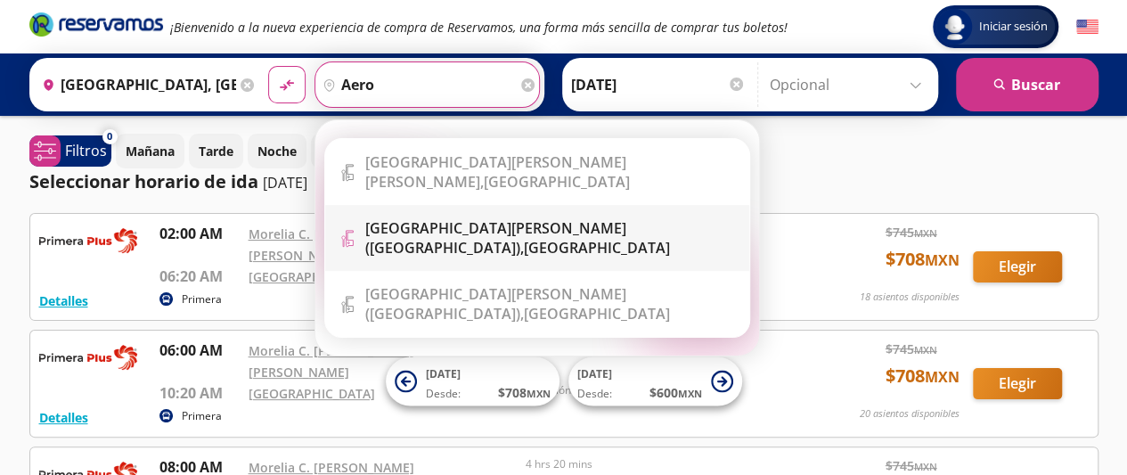
click at [489, 222] on b "[GEOGRAPHIC_DATA][PERSON_NAME] ([GEOGRAPHIC_DATA])," at bounding box center [495, 237] width 261 height 39
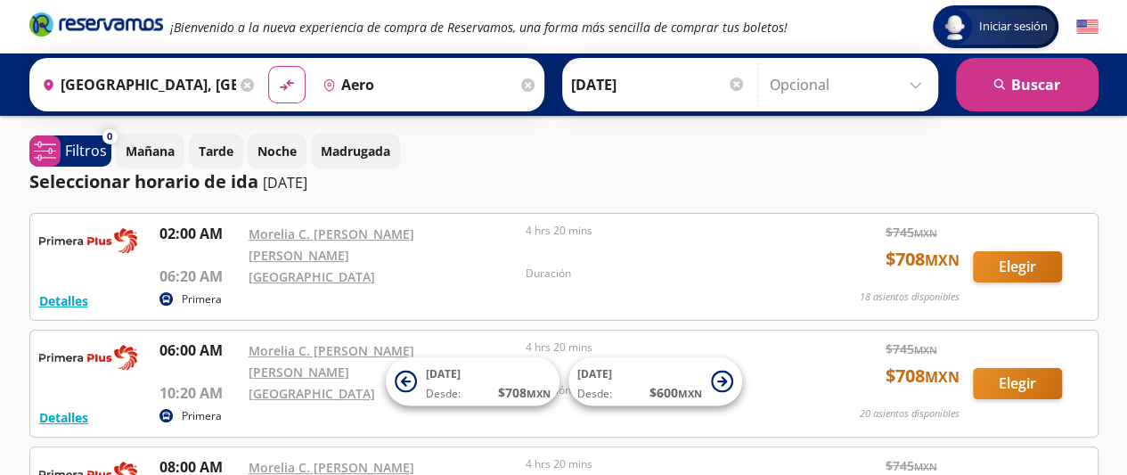
type input "[GEOGRAPHIC_DATA][PERSON_NAME] ([GEOGRAPHIC_DATA]), [GEOGRAPHIC_DATA]"
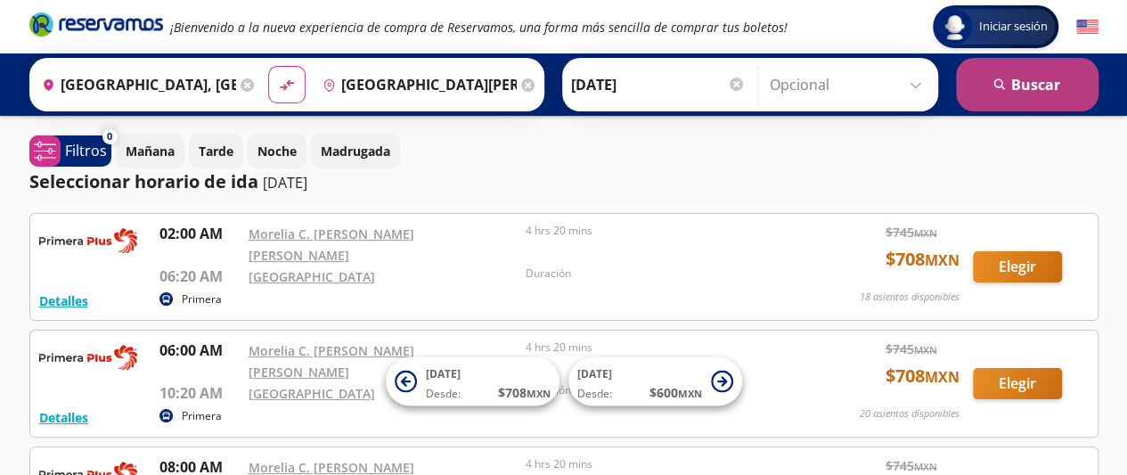
click at [1029, 86] on button "search [GEOGRAPHIC_DATA]" at bounding box center [1027, 84] width 142 height 53
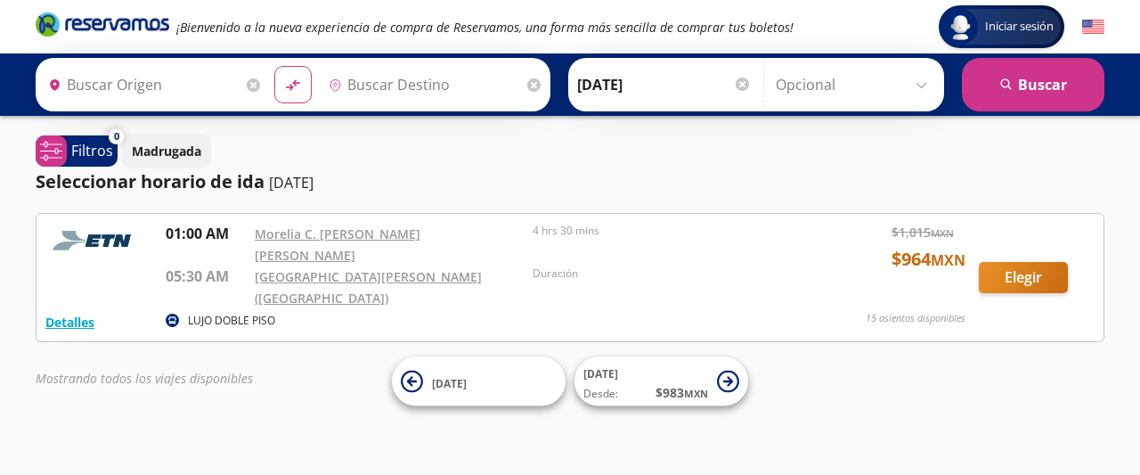
type input "[GEOGRAPHIC_DATA], [GEOGRAPHIC_DATA]"
type input "[GEOGRAPHIC_DATA][PERSON_NAME] ([GEOGRAPHIC_DATA]), [GEOGRAPHIC_DATA]"
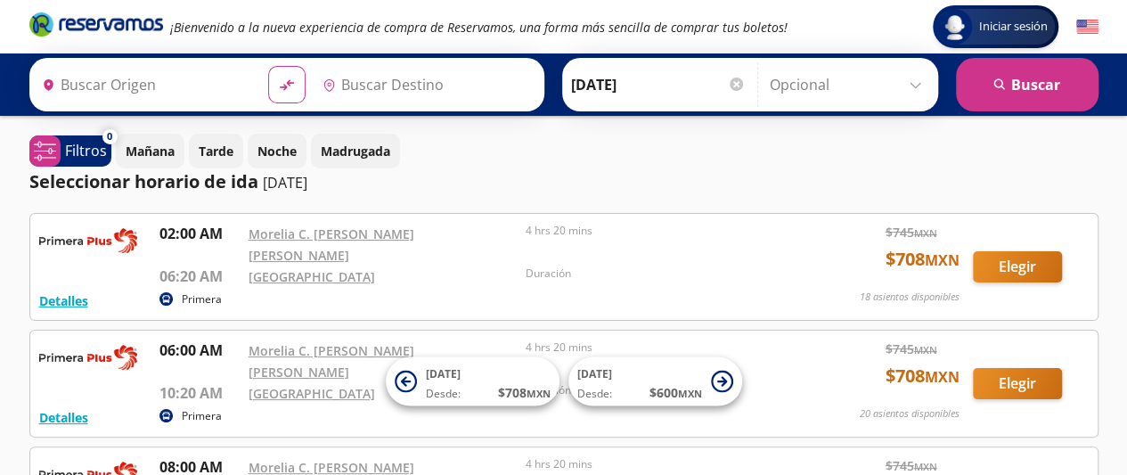
type input "[GEOGRAPHIC_DATA], [GEOGRAPHIC_DATA]"
